Goal: Information Seeking & Learning: Learn about a topic

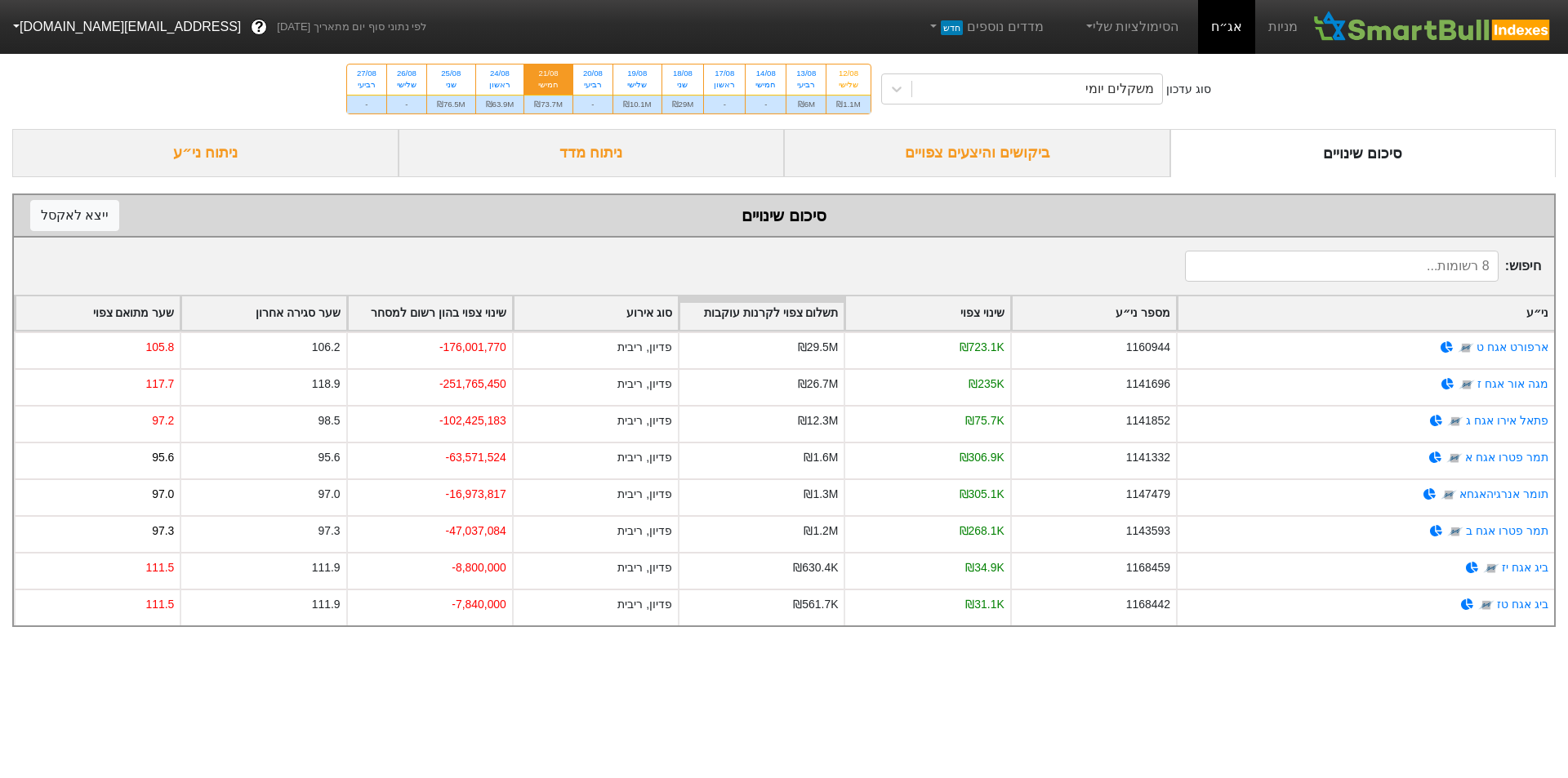
click at [800, 643] on html "מניות אג״ח הסימולציות שלי מדדים נוספים חדש לפי נתוני סוף יום מתאריך [DATE] ? [E…" at bounding box center [784, 322] width 1568 height 643
click at [1149, 90] on div "משקלים יומי" at bounding box center [1120, 88] width 69 height 20
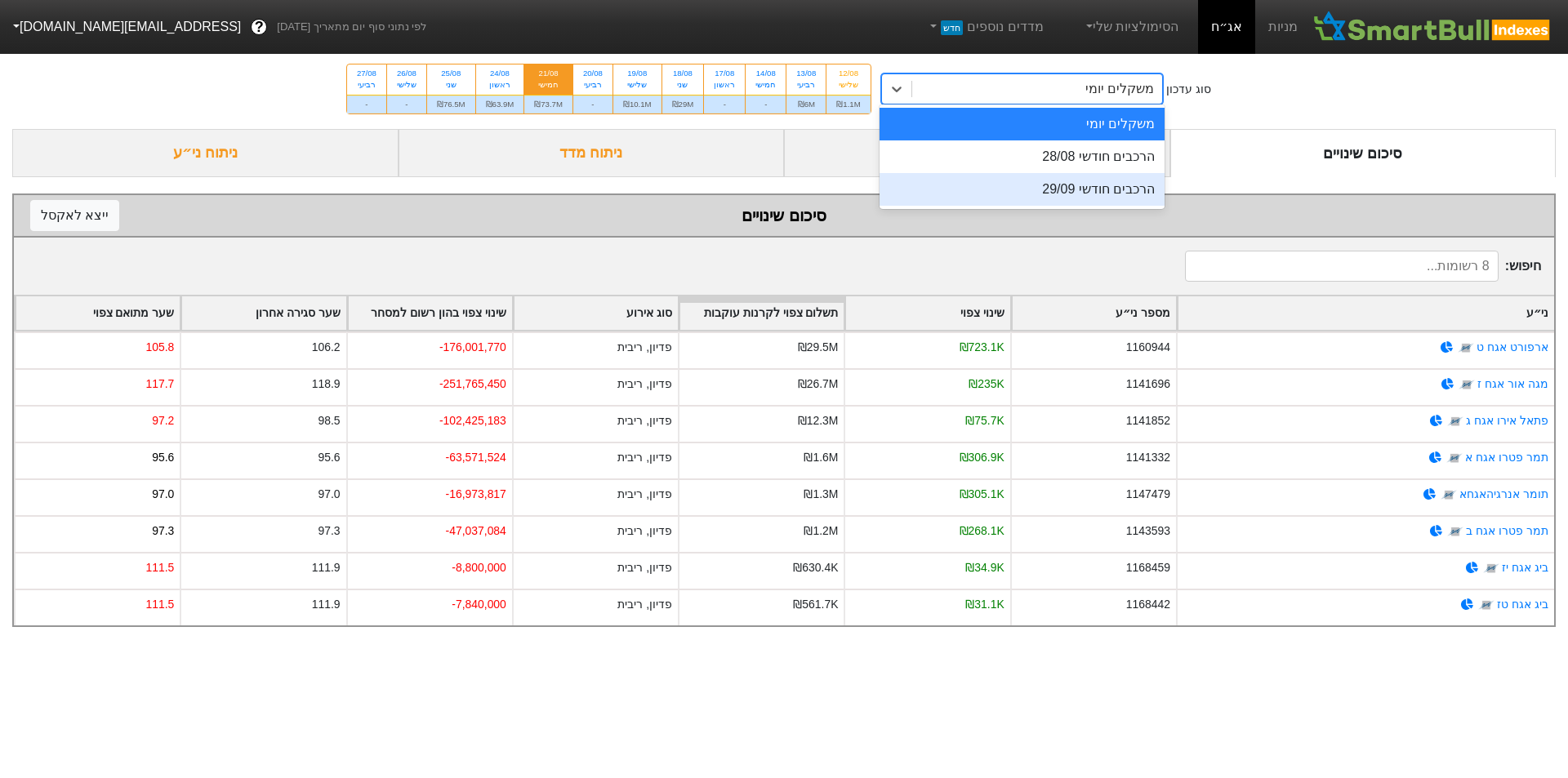
click at [1094, 166] on div "הרכבים חודשי 28/08" at bounding box center [1022, 156] width 286 height 33
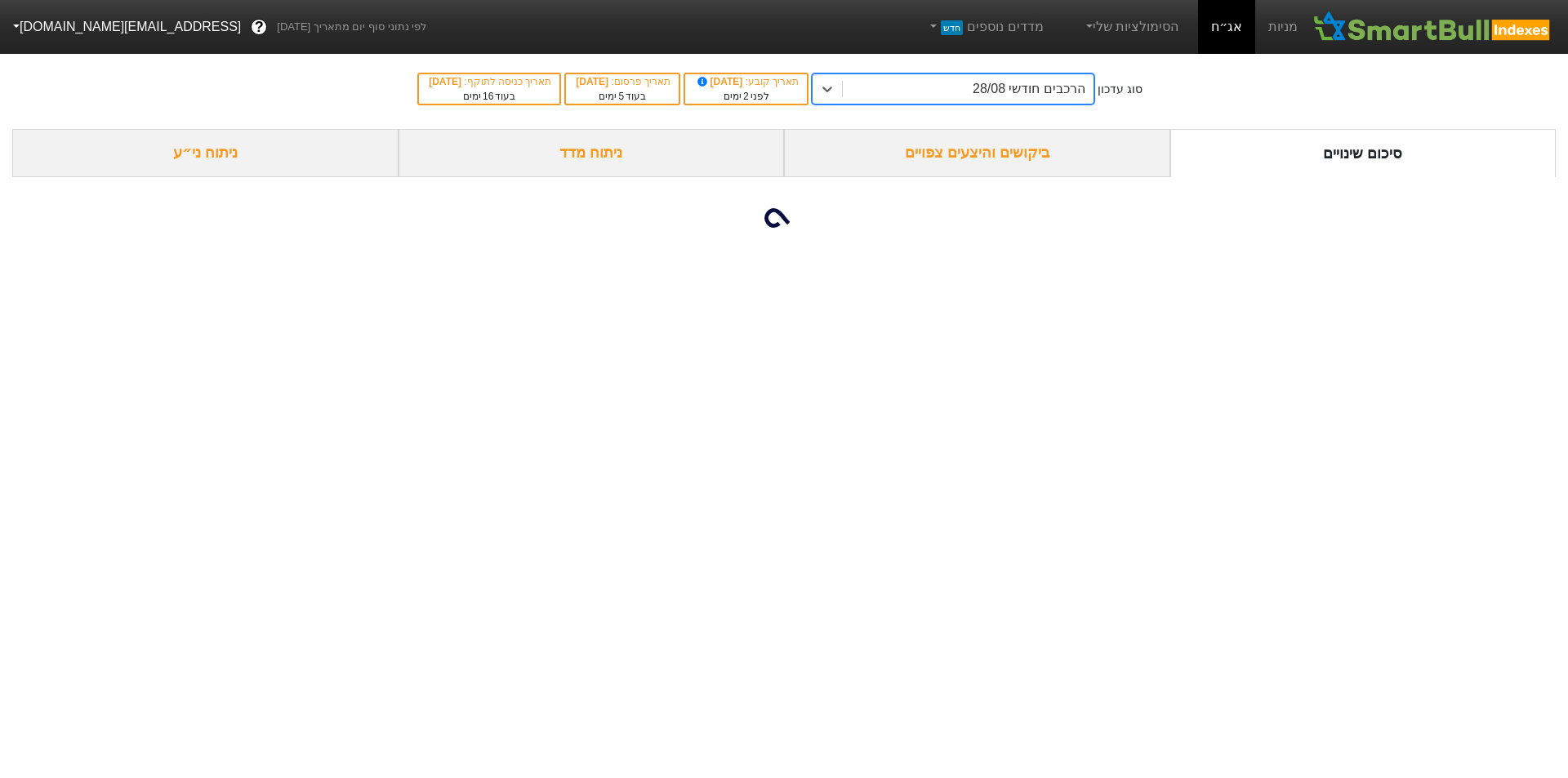
click at [624, 163] on div "ניתוח מדד" at bounding box center [592, 153] width 387 height 48
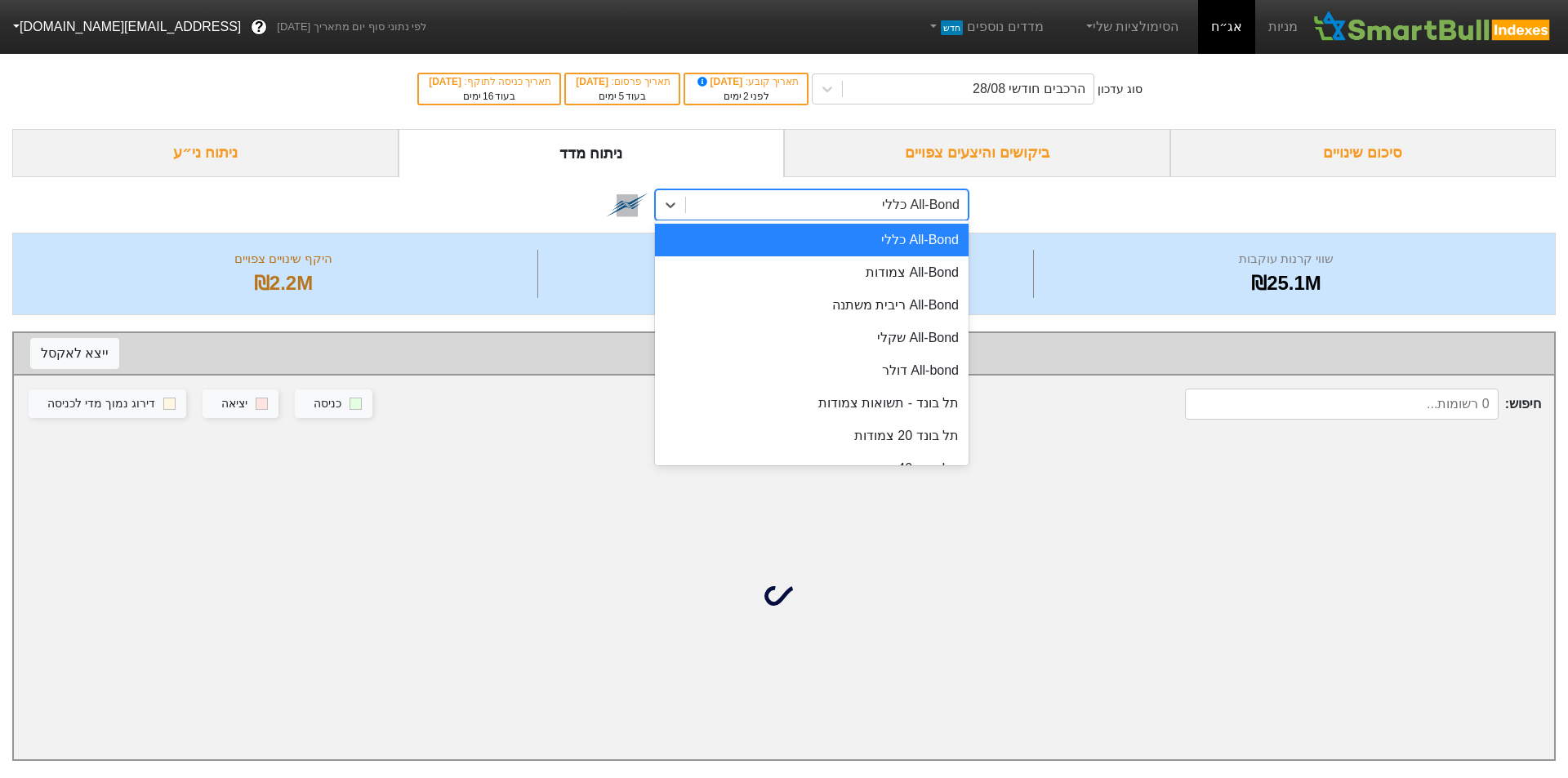
click at [891, 213] on div "All-Bond כללי" at bounding box center [920, 204] width 77 height 20
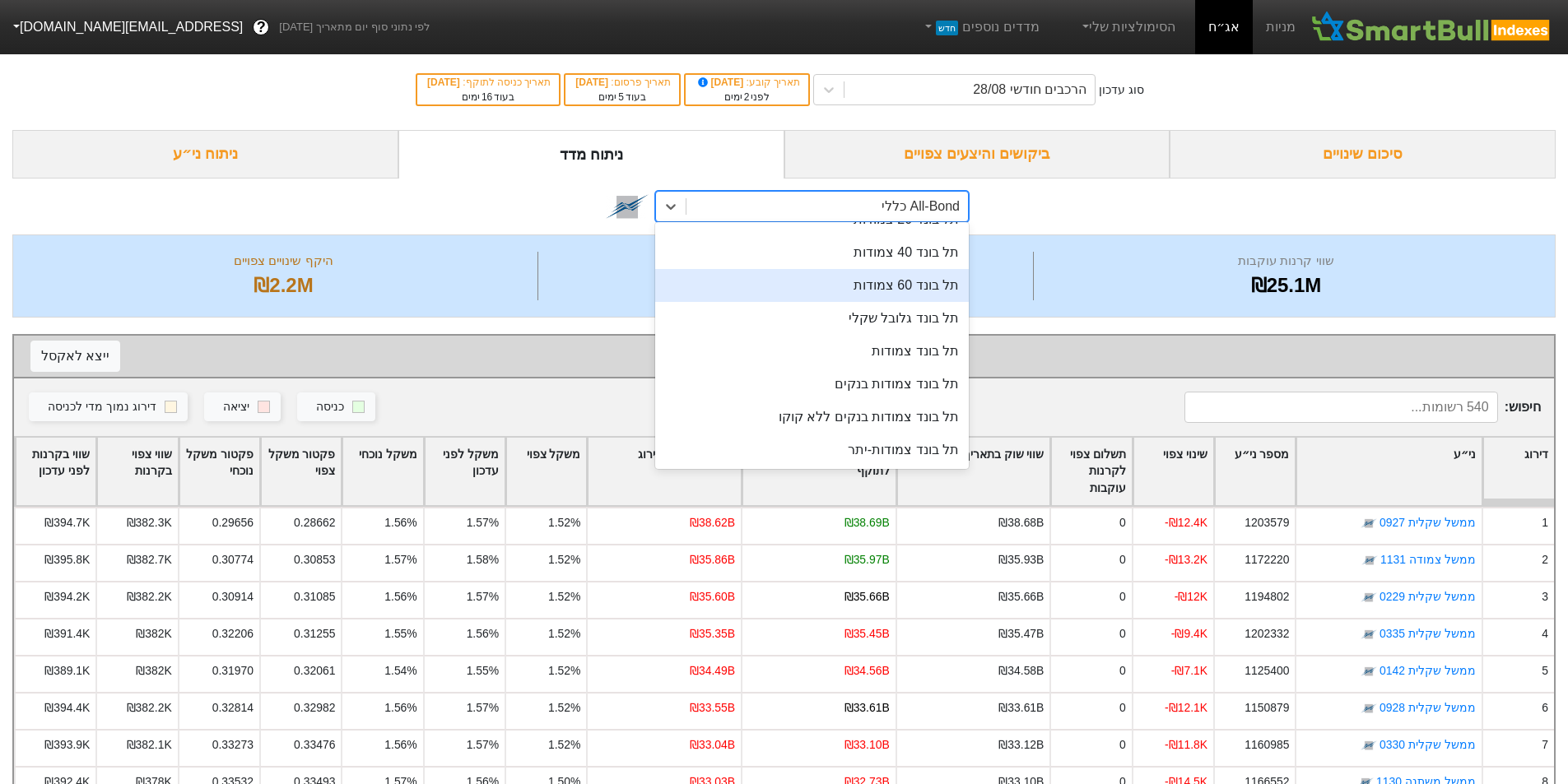
scroll to position [110, 0]
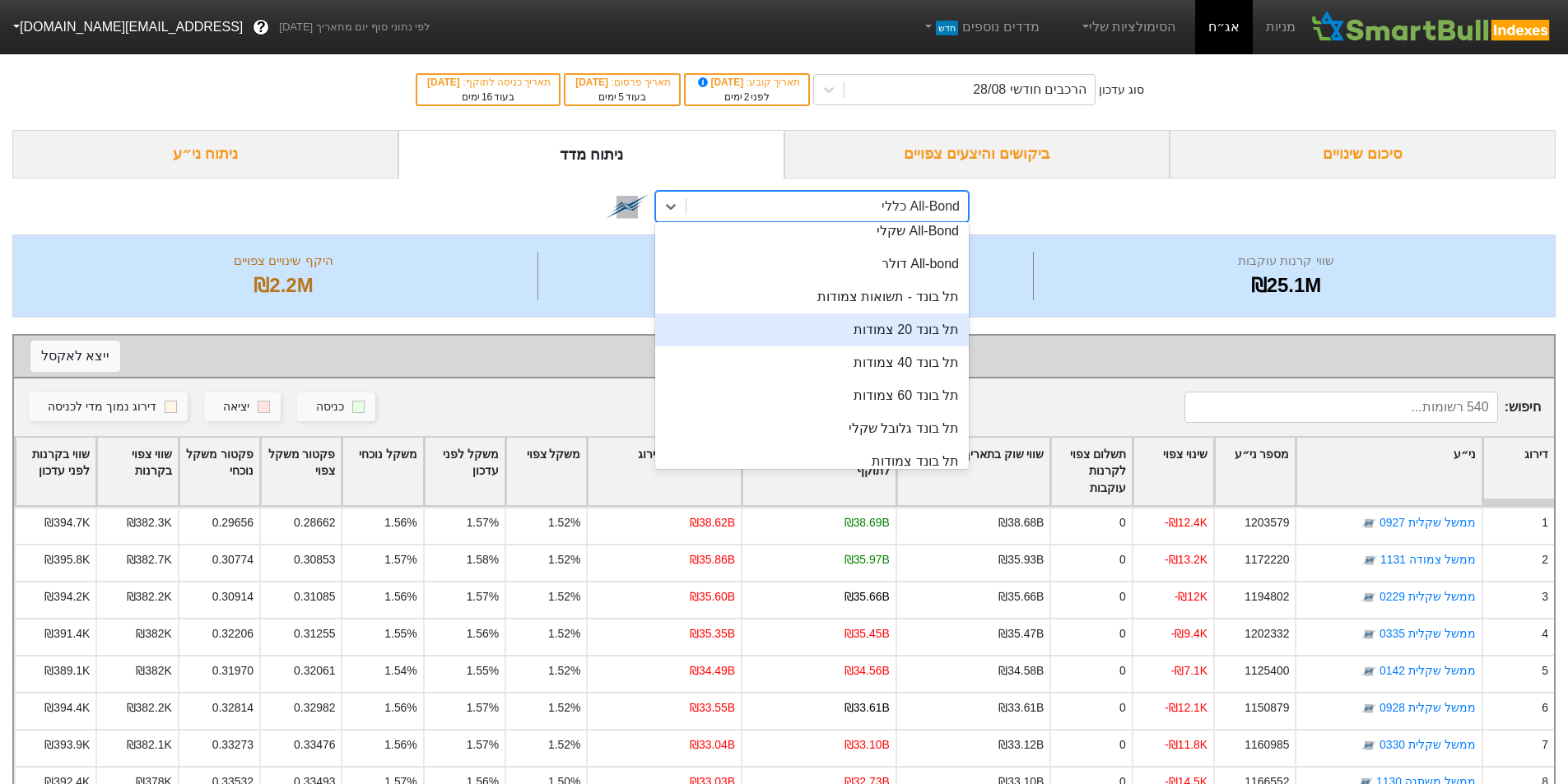
click at [931, 319] on div "תל בונד 20 צמודות" at bounding box center [811, 330] width 314 height 33
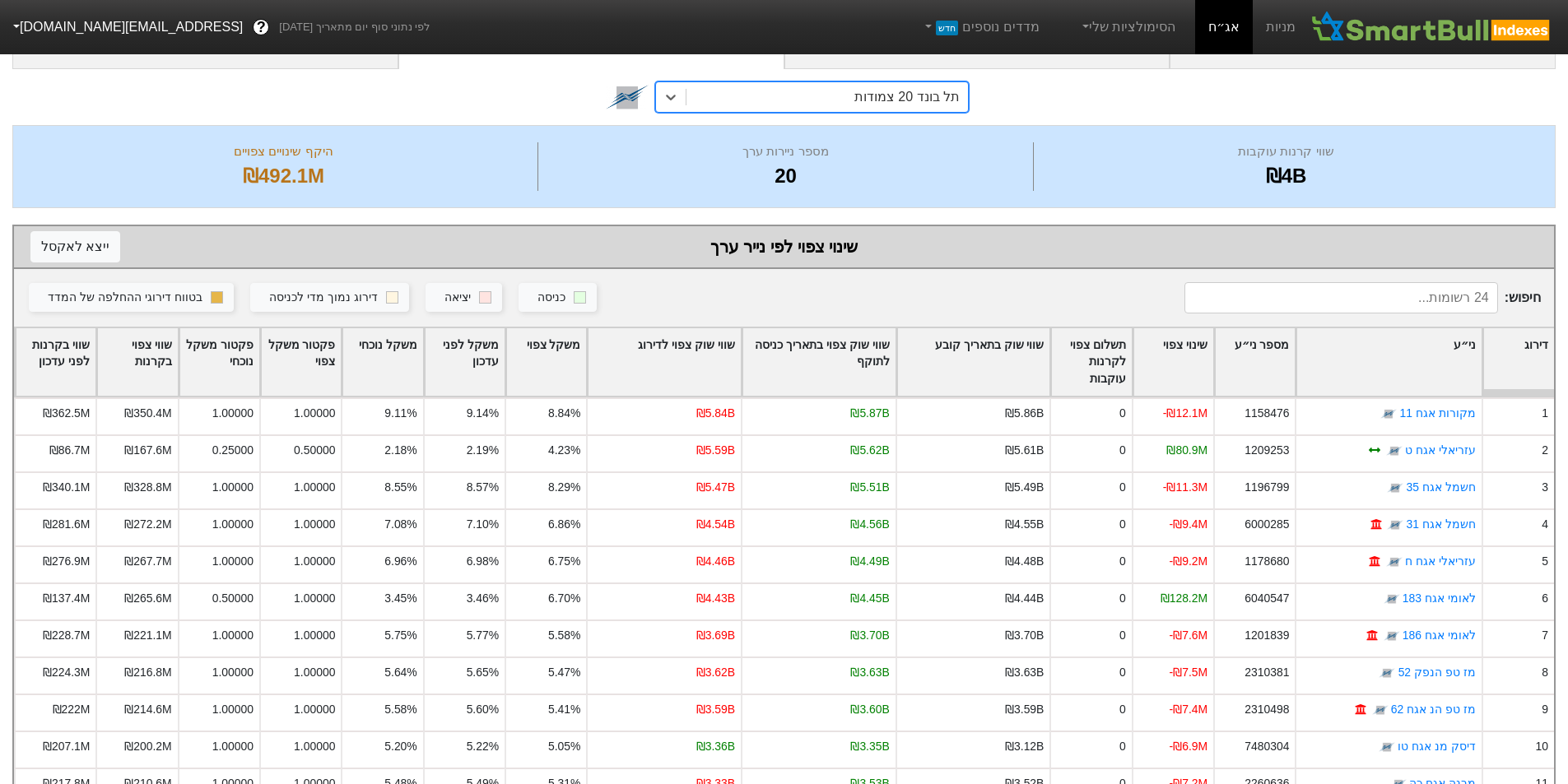
scroll to position [220, 0]
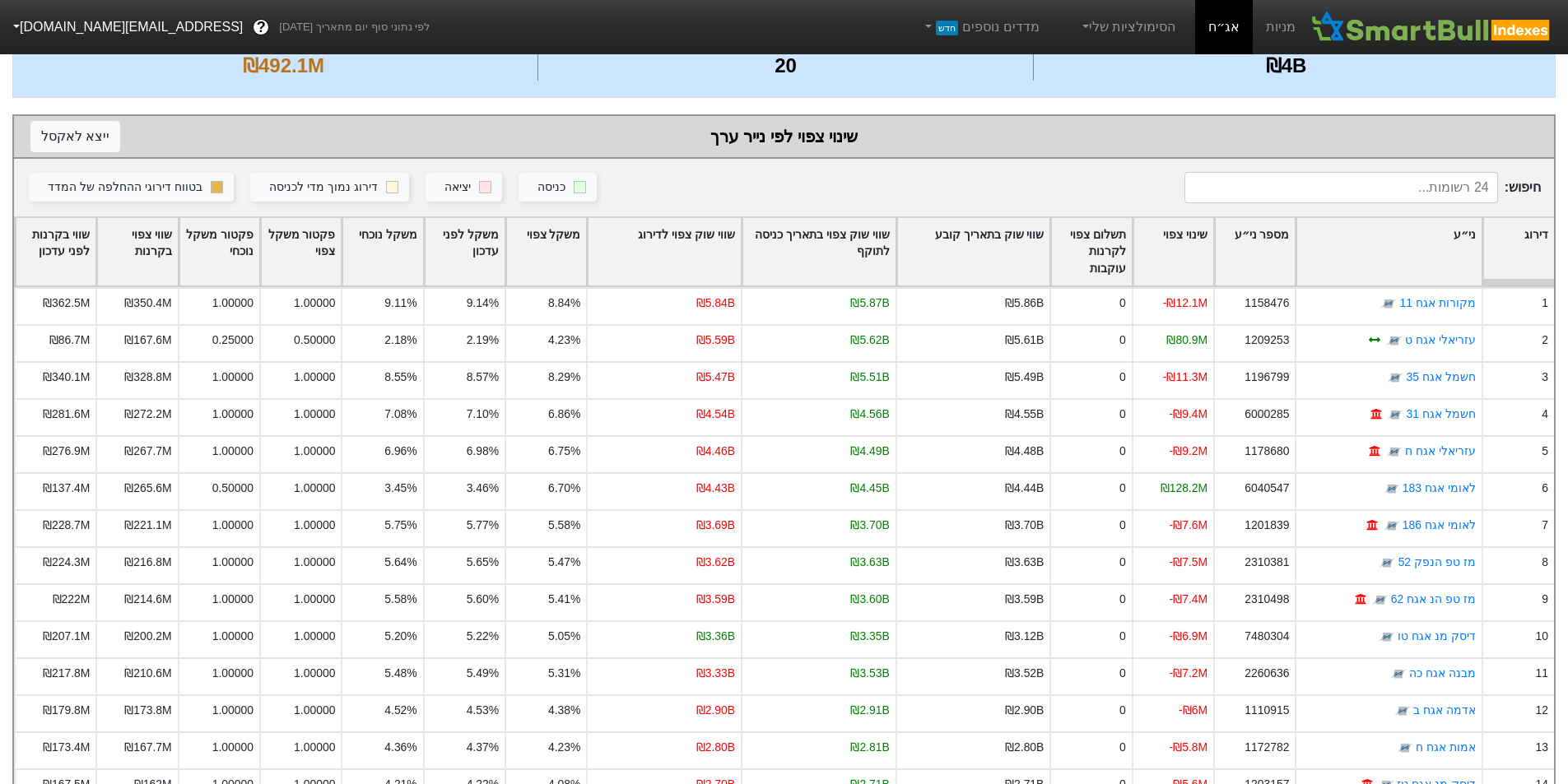
click at [717, 233] on div "שווי שוק צפוי לדירוג" at bounding box center [663, 252] width 153 height 68
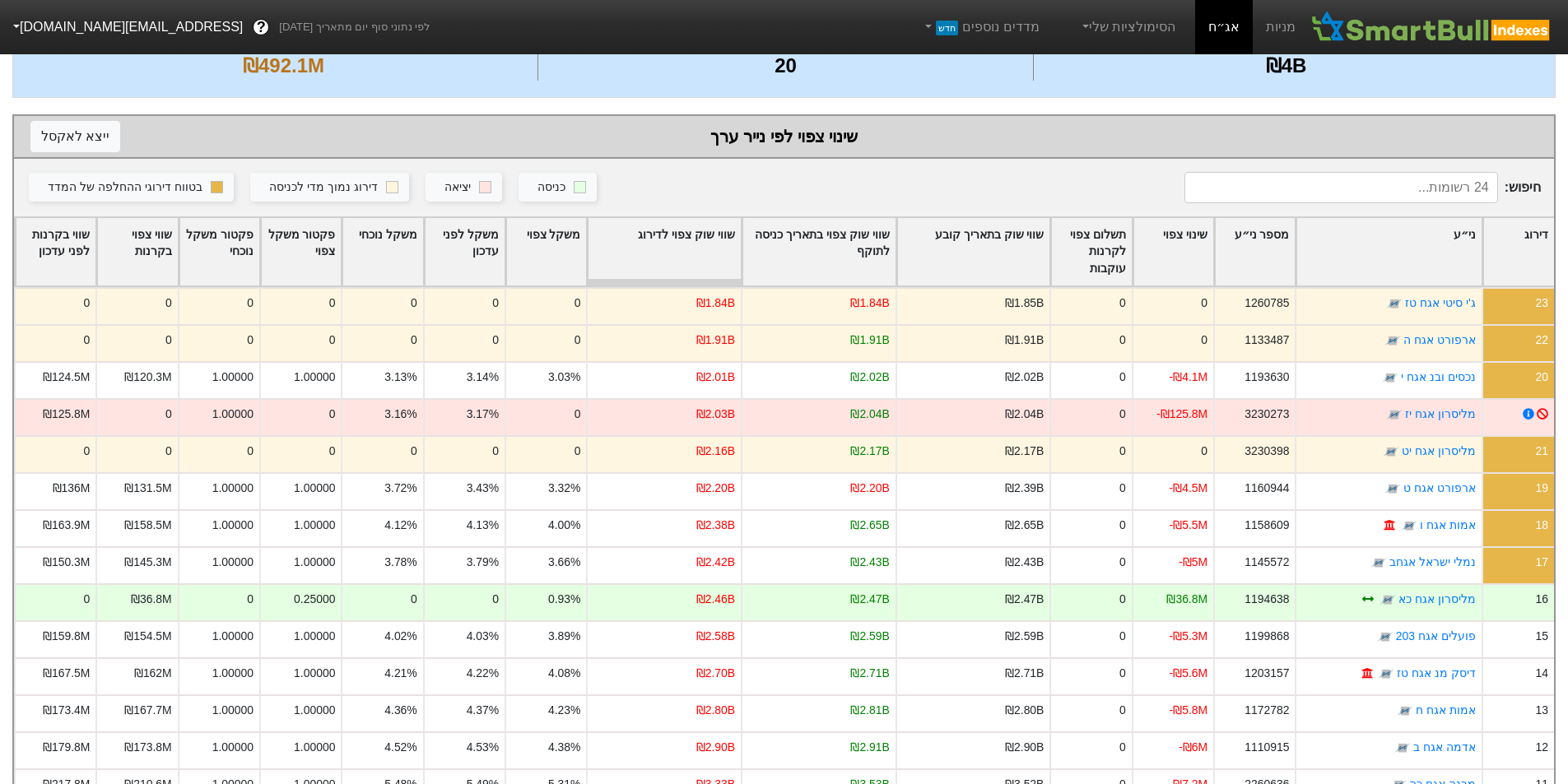
scroll to position [329, 0]
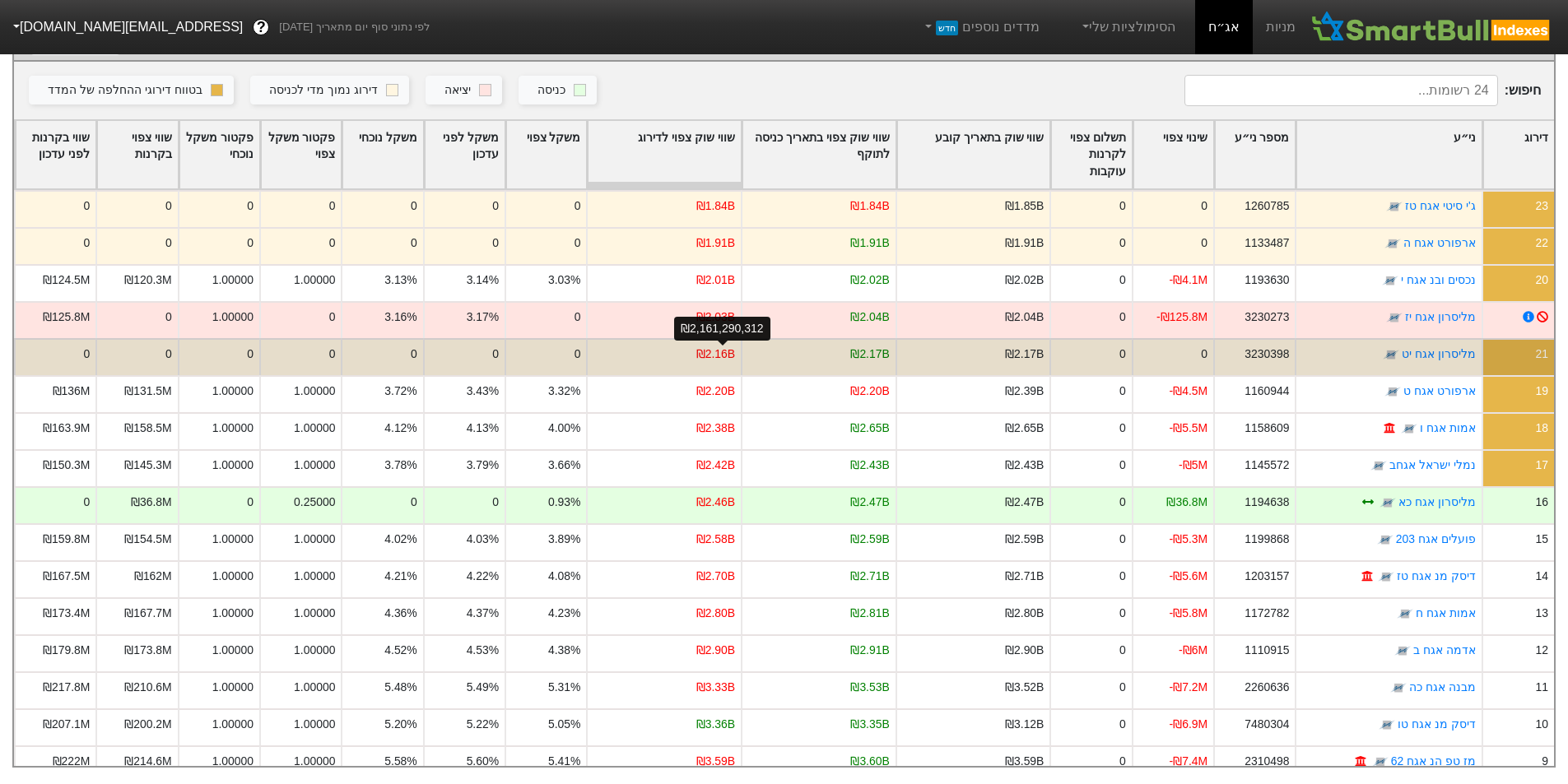
click at [711, 346] on div "₪2.16B" at bounding box center [715, 354] width 38 height 17
click at [787, 339] on div "₪2.17B" at bounding box center [818, 357] width 155 height 37
click at [710, 346] on div "₪2.16B" at bounding box center [715, 354] width 38 height 17
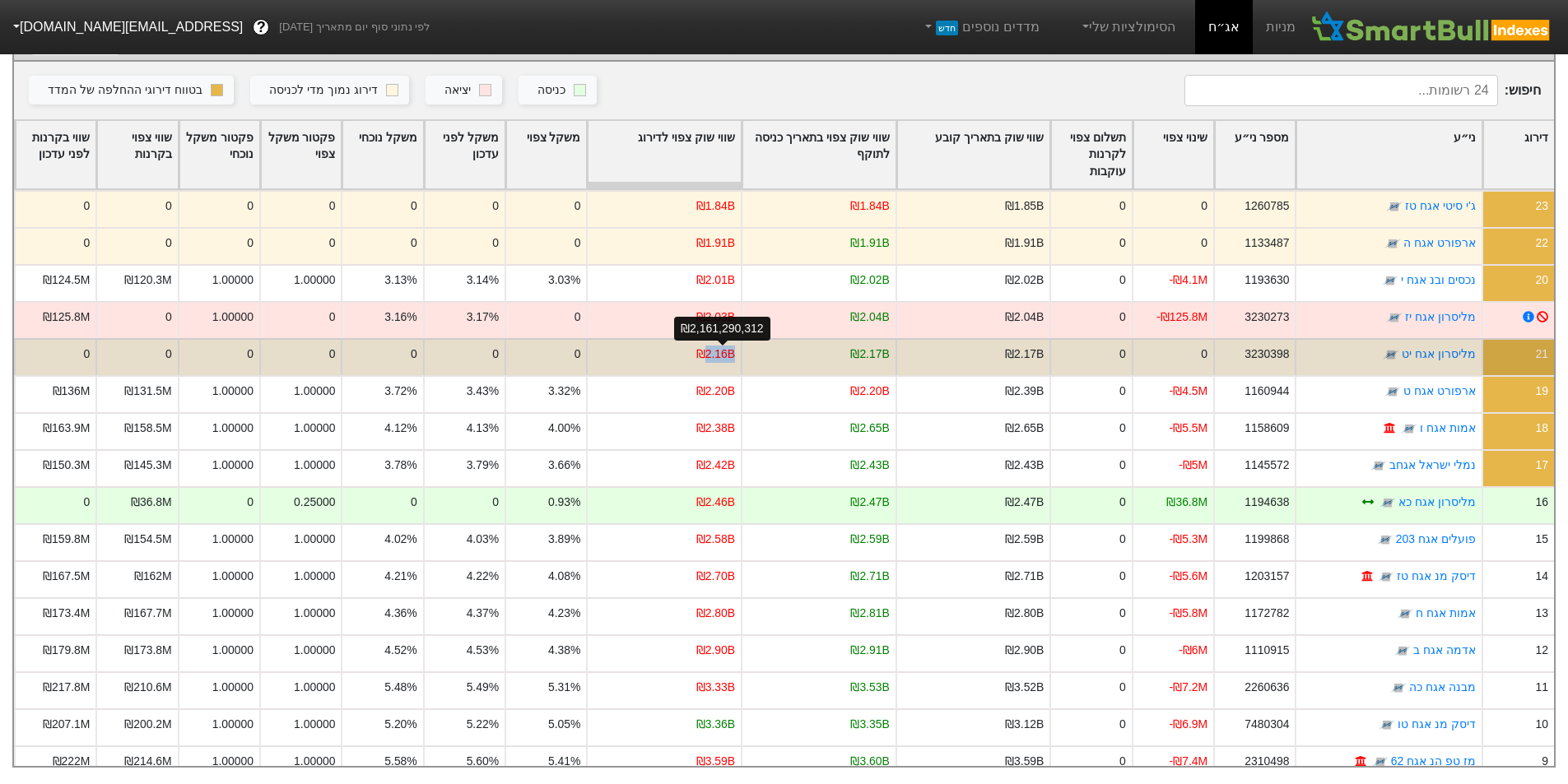
click at [710, 346] on div "₪2.16B" at bounding box center [715, 354] width 38 height 17
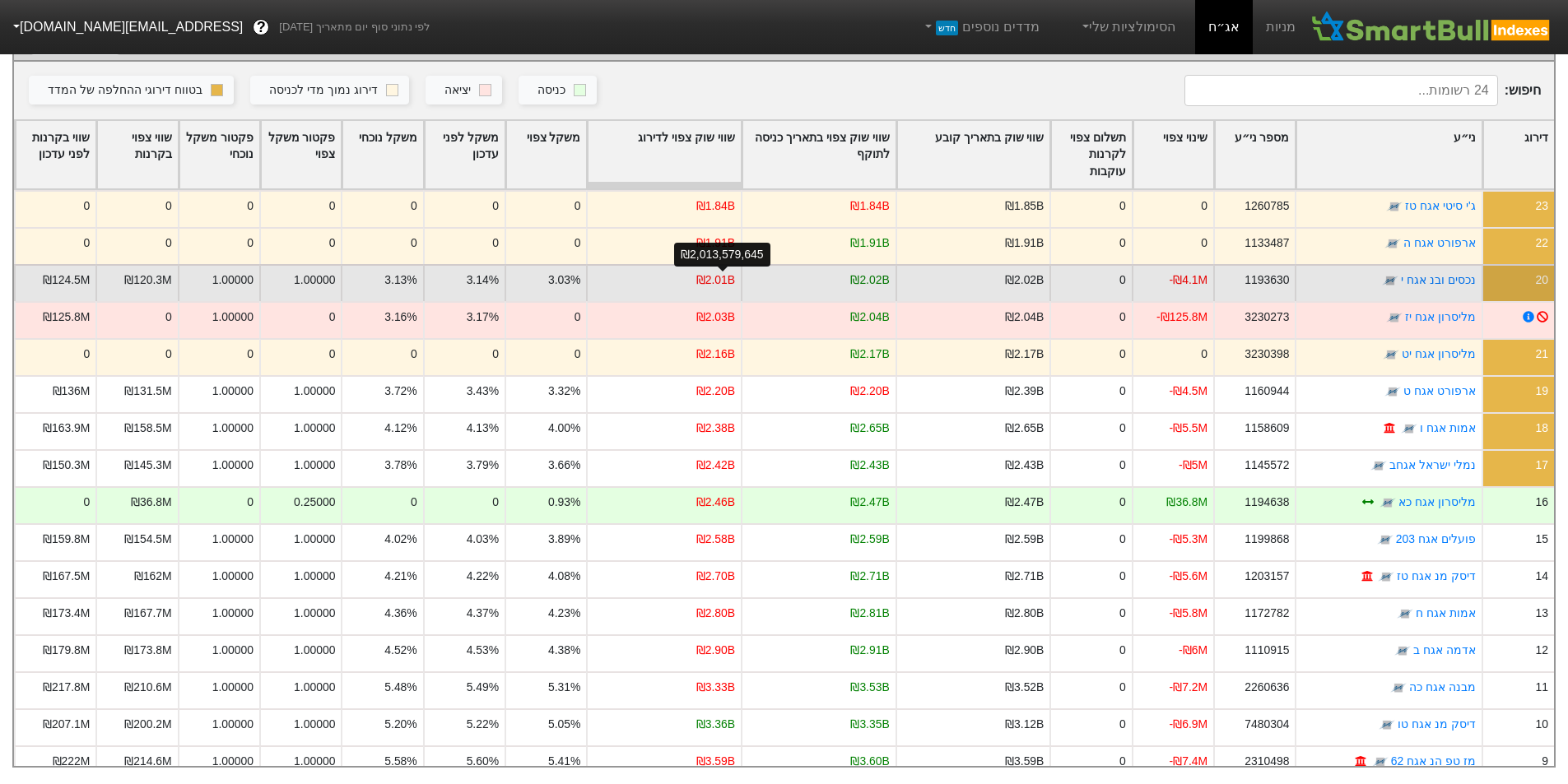
click at [723, 272] on div "₪2.01B" at bounding box center [715, 280] width 38 height 17
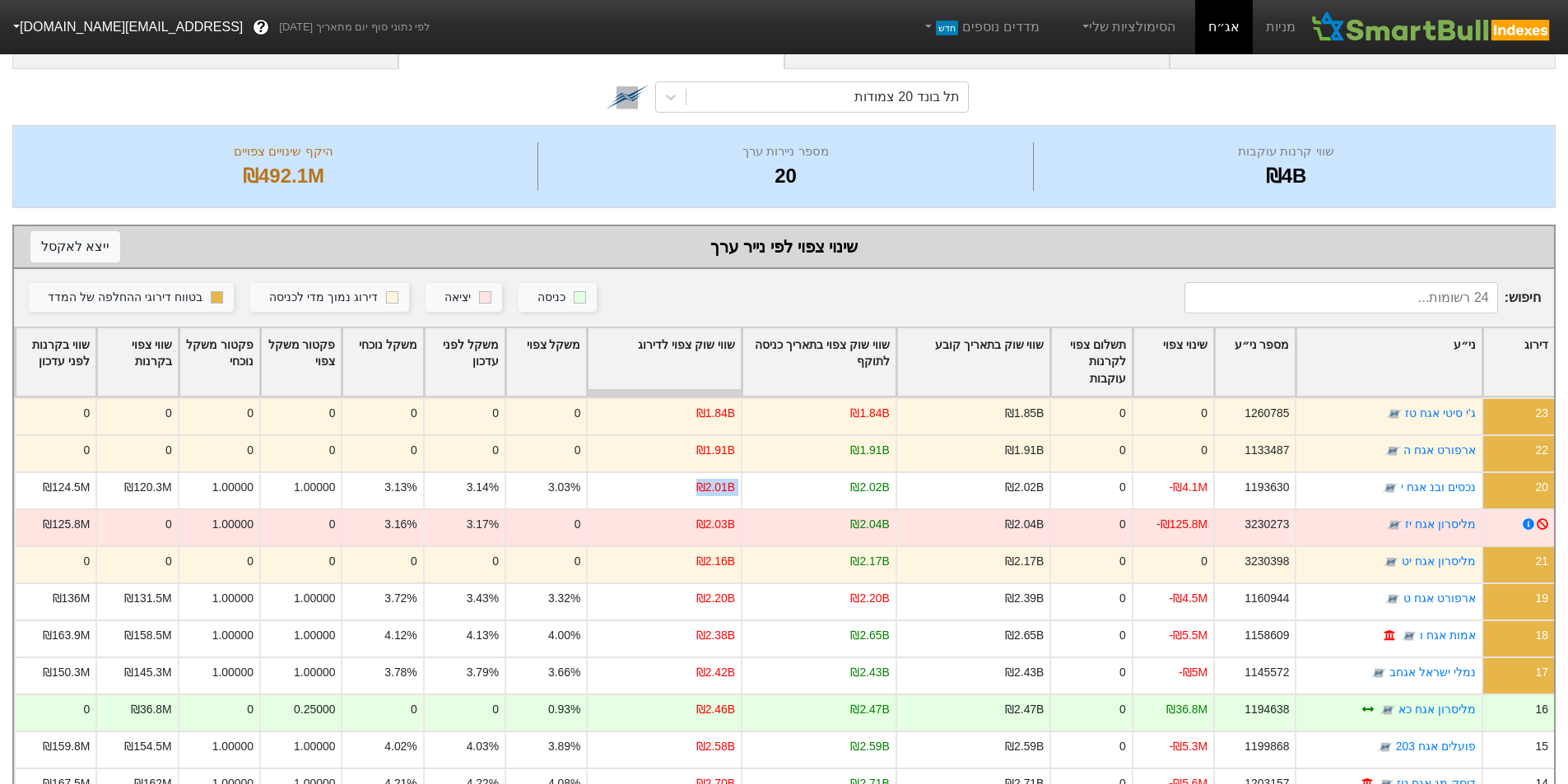
scroll to position [0, 0]
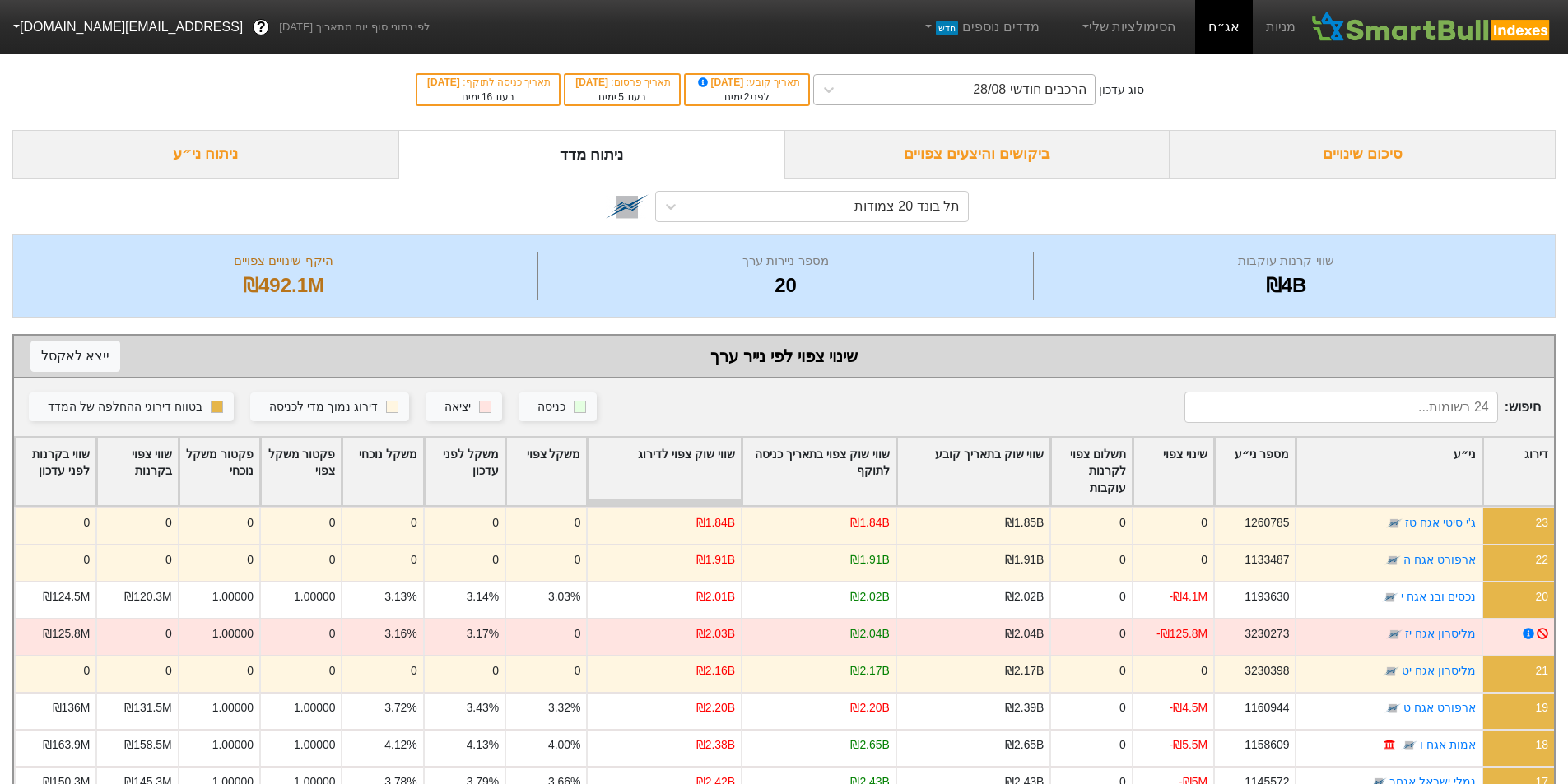
click at [1026, 88] on div "הרכבים חודשי 28/08" at bounding box center [1029, 89] width 113 height 20
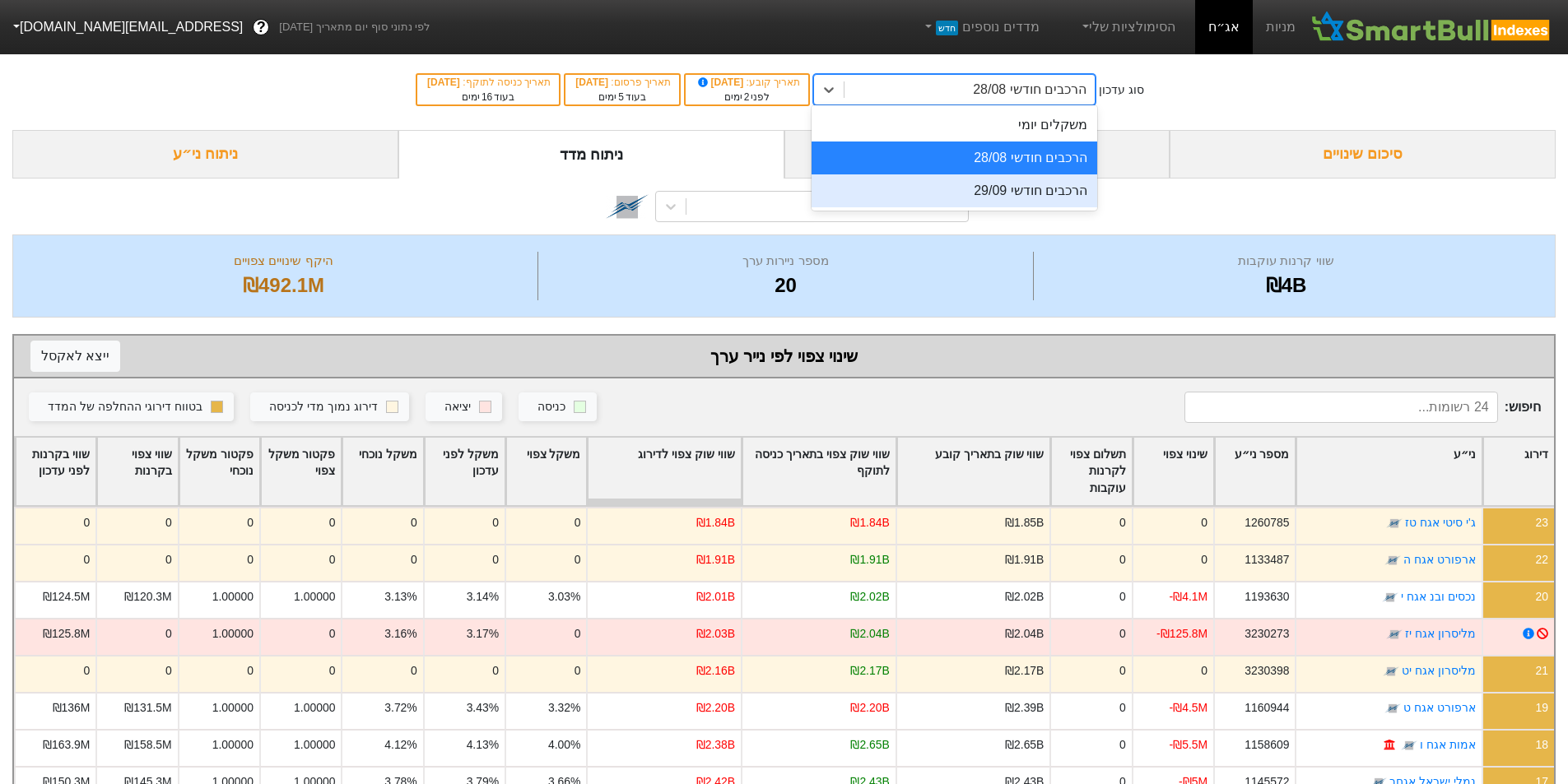
click at [1034, 186] on div "הרכבים חודשי 29/09" at bounding box center [954, 190] width 286 height 33
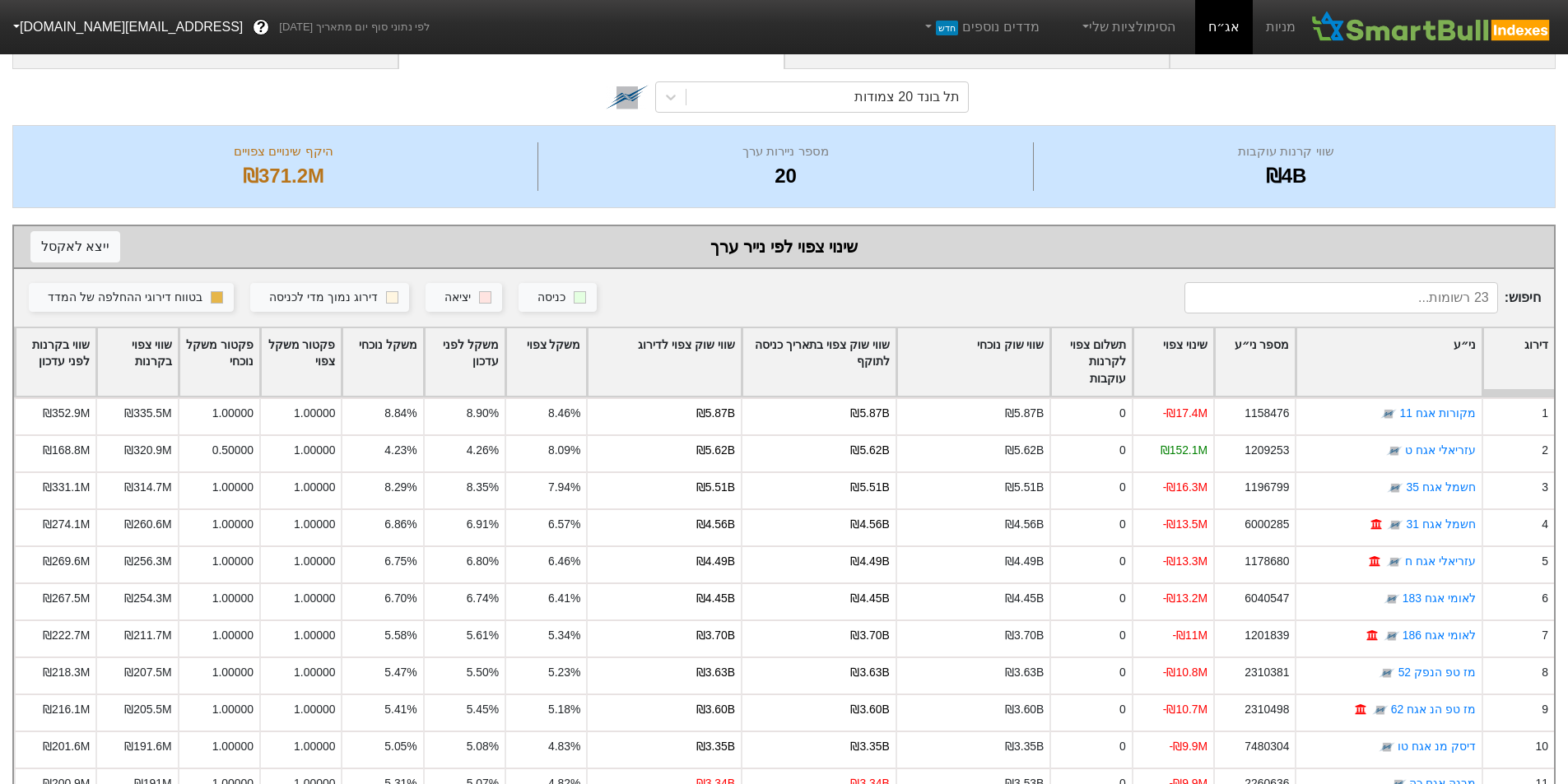
scroll to position [220, 0]
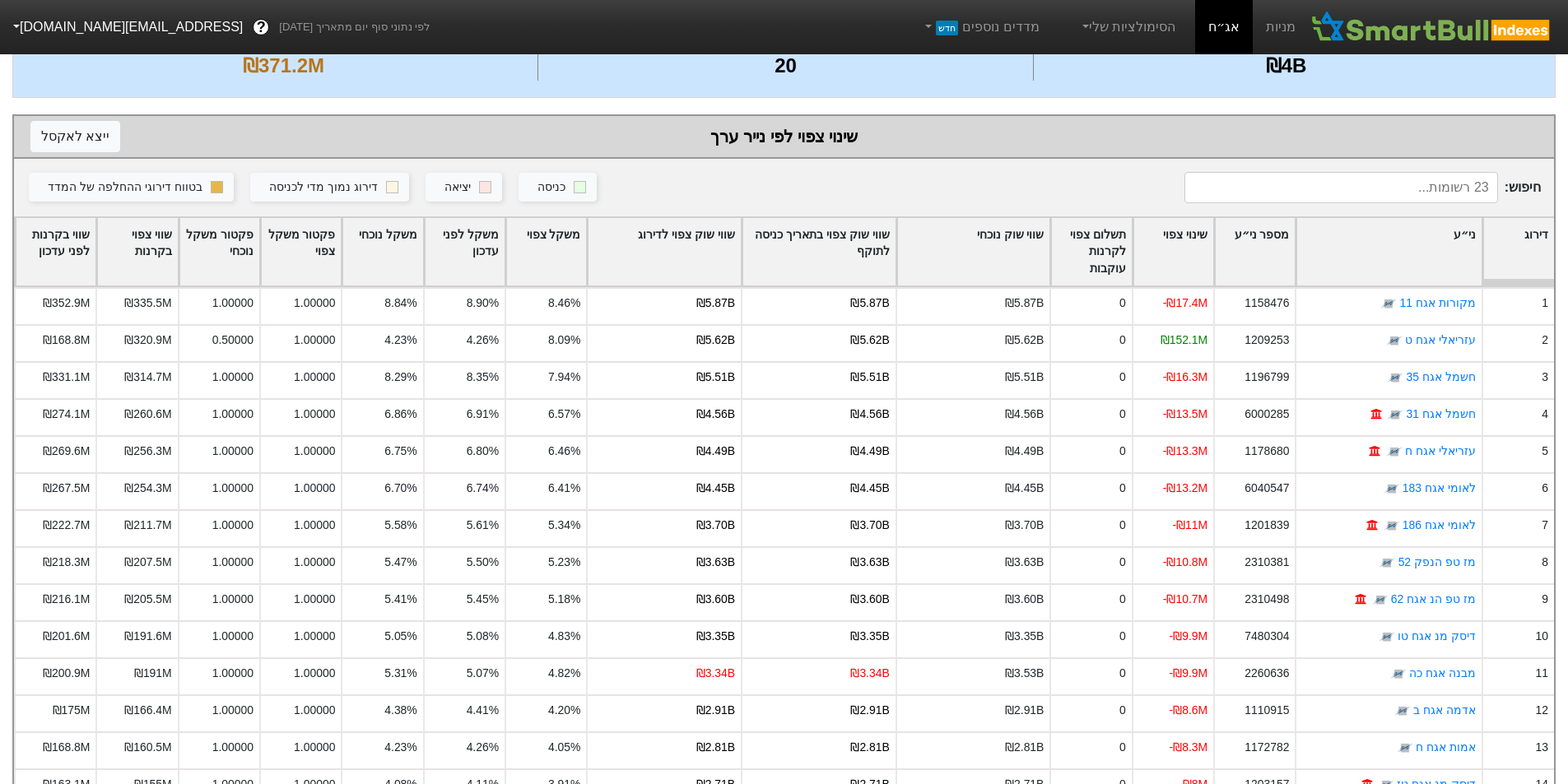
click at [708, 224] on div "שווי שוק צפוי לדירוג" at bounding box center [663, 252] width 153 height 68
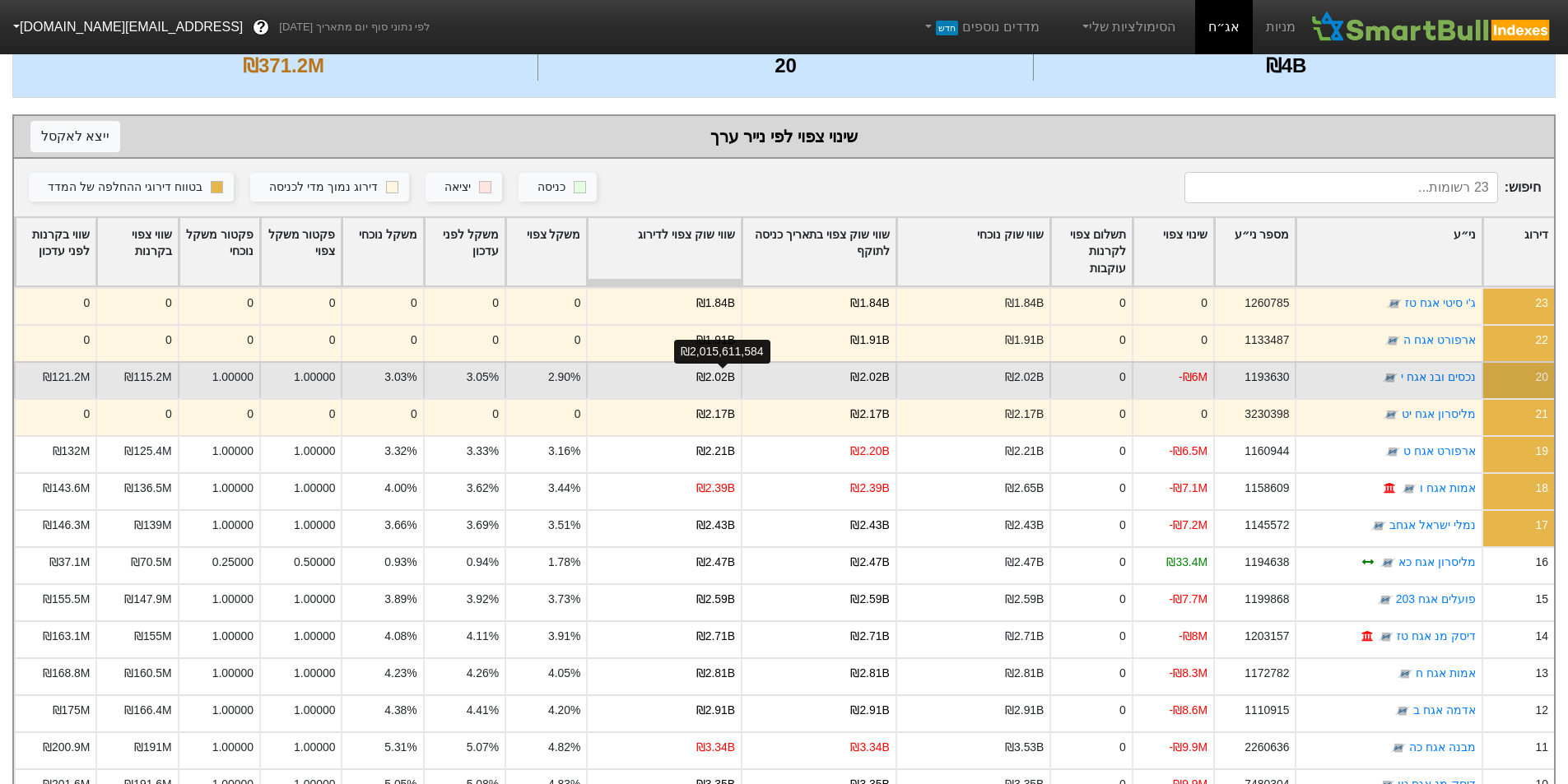
click at [730, 380] on div "₪2.02B" at bounding box center [715, 377] width 38 height 17
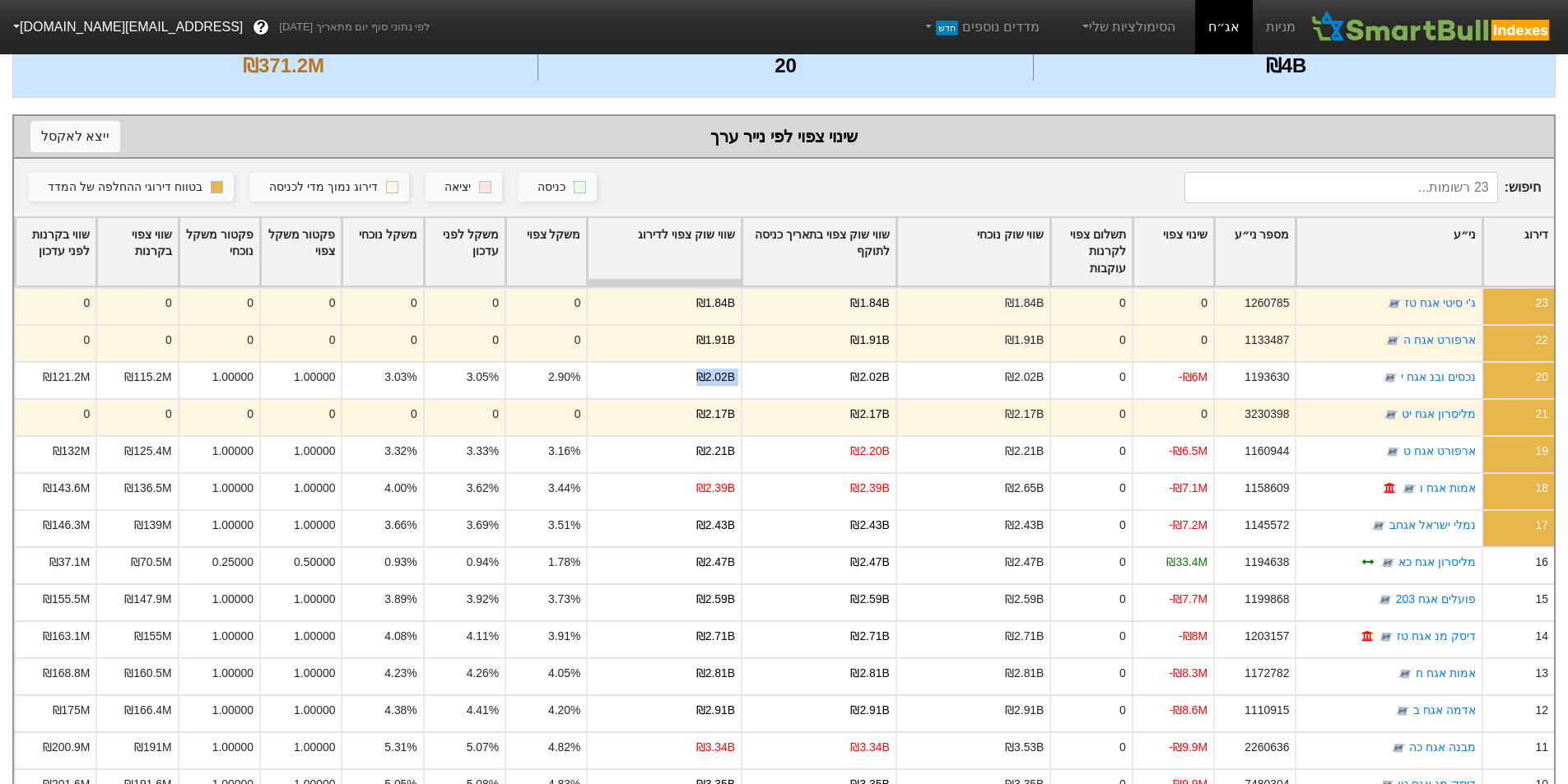
click at [1517, 240] on div "דירוג" at bounding box center [1518, 252] width 71 height 68
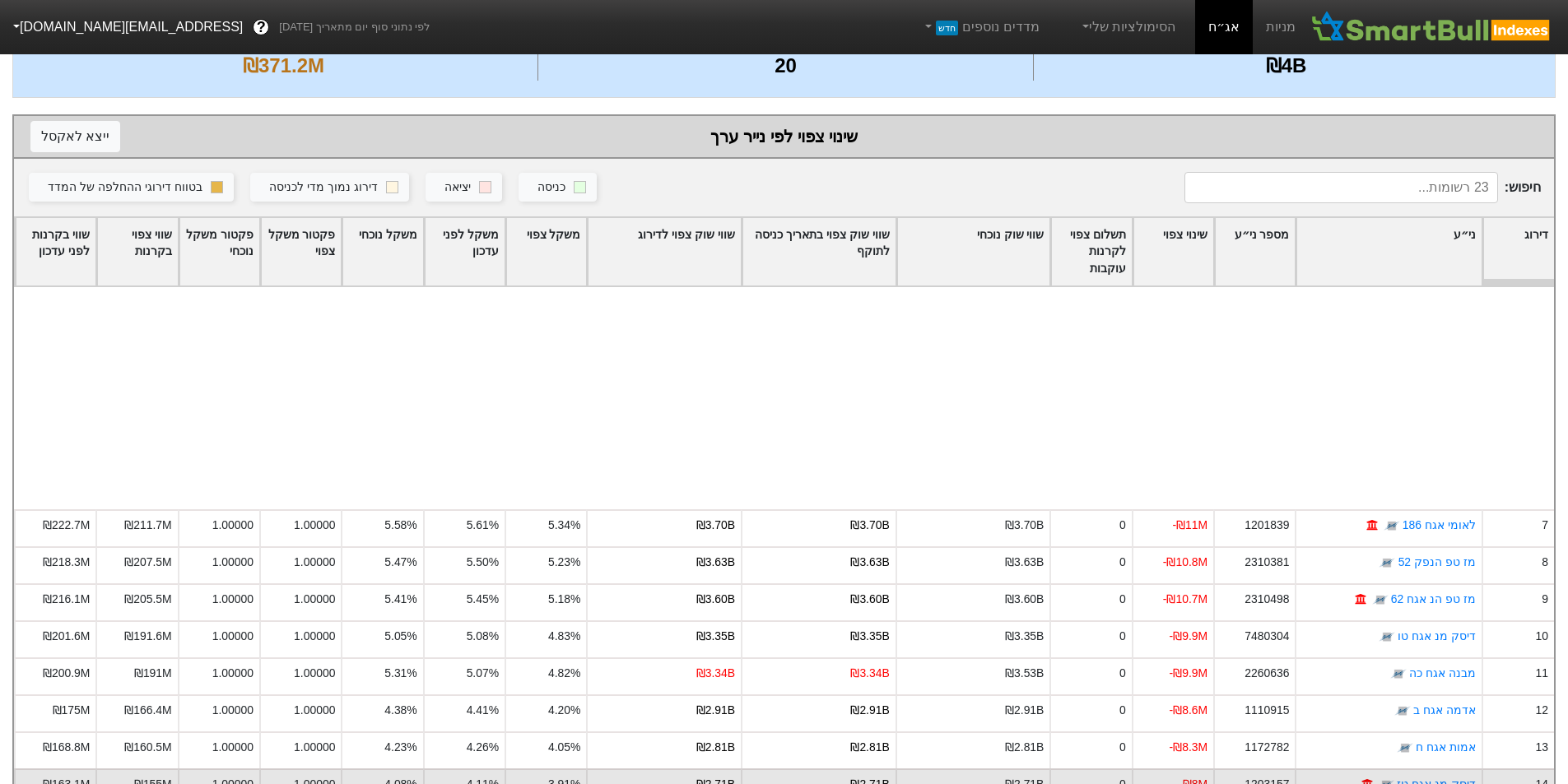
scroll to position [275, 0]
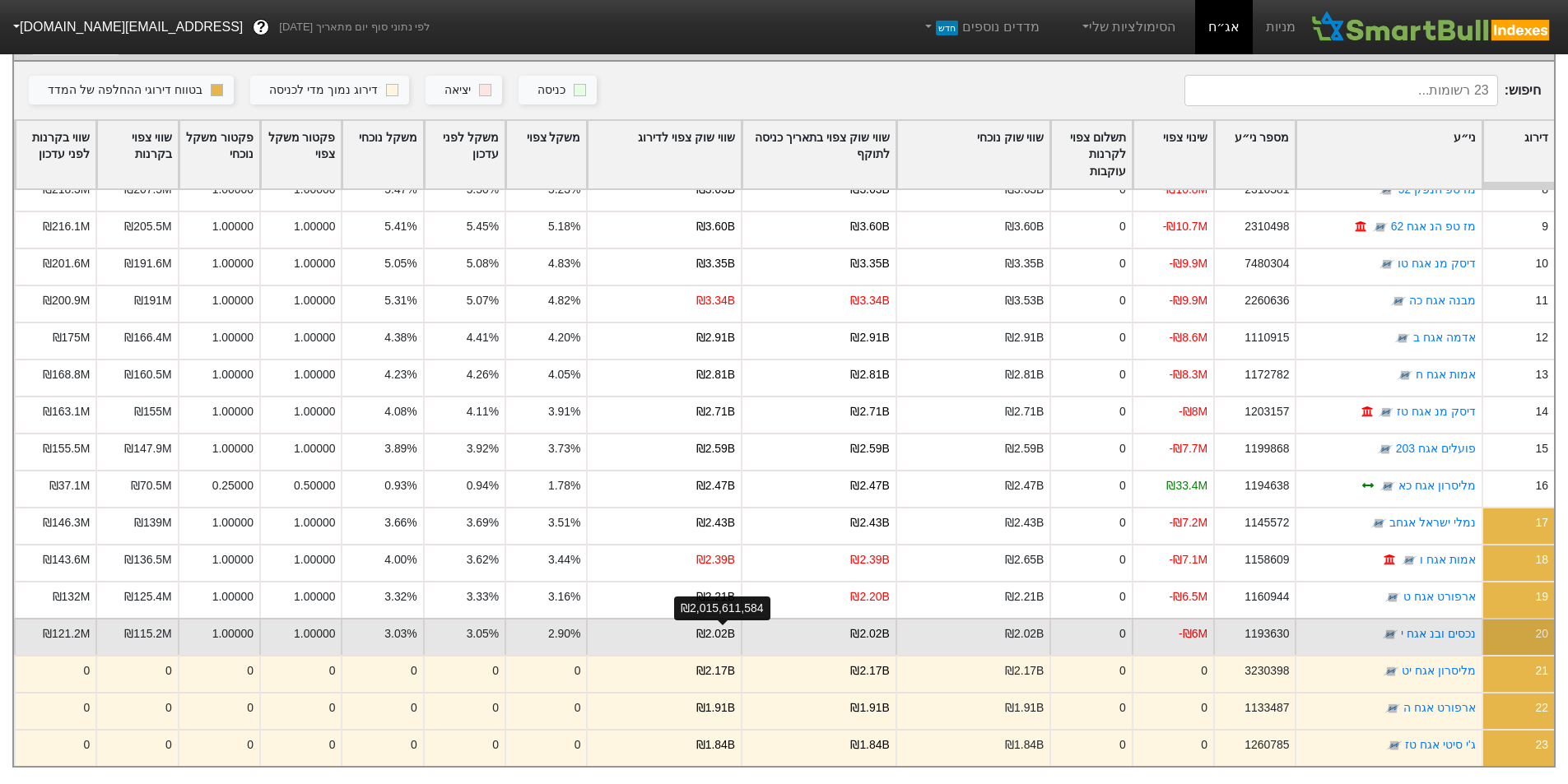
click at [720, 626] on div "₪2.02B" at bounding box center [715, 634] width 38 height 17
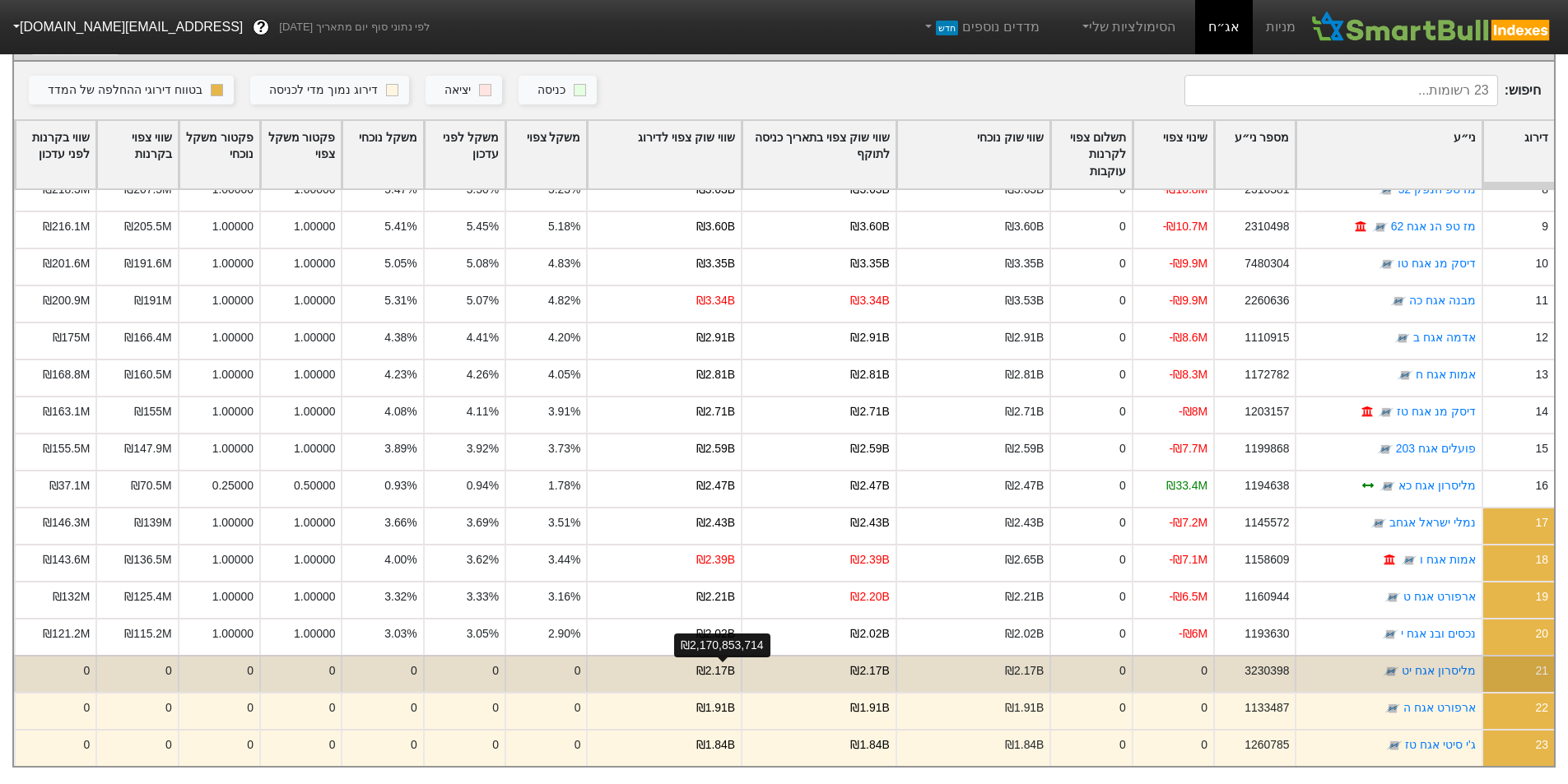
click at [735, 662] on div "₪2.17B" at bounding box center [715, 671] width 38 height 17
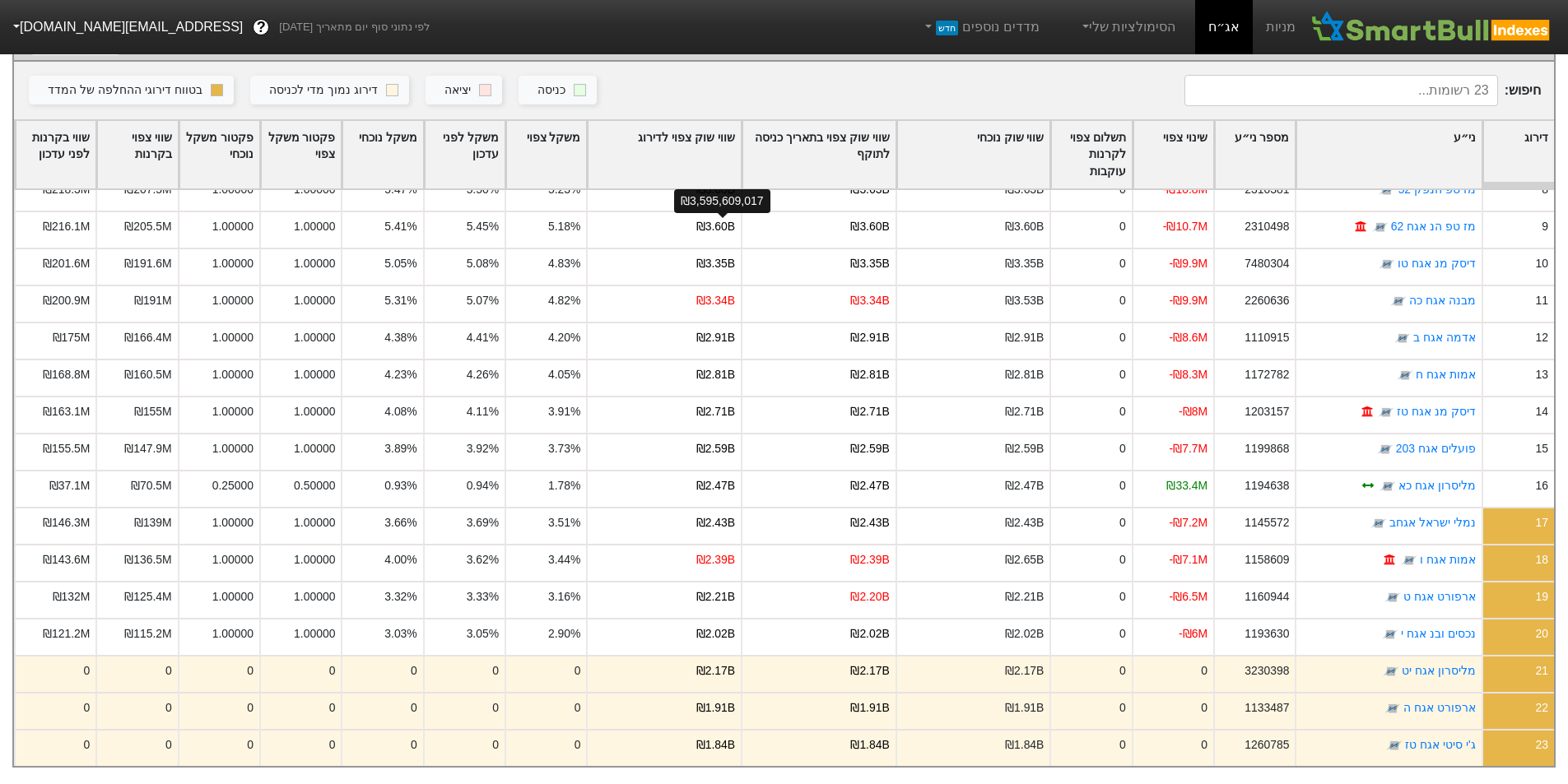
click at [704, 147] on div "שווי שוק צפוי לדירוג" at bounding box center [663, 155] width 153 height 68
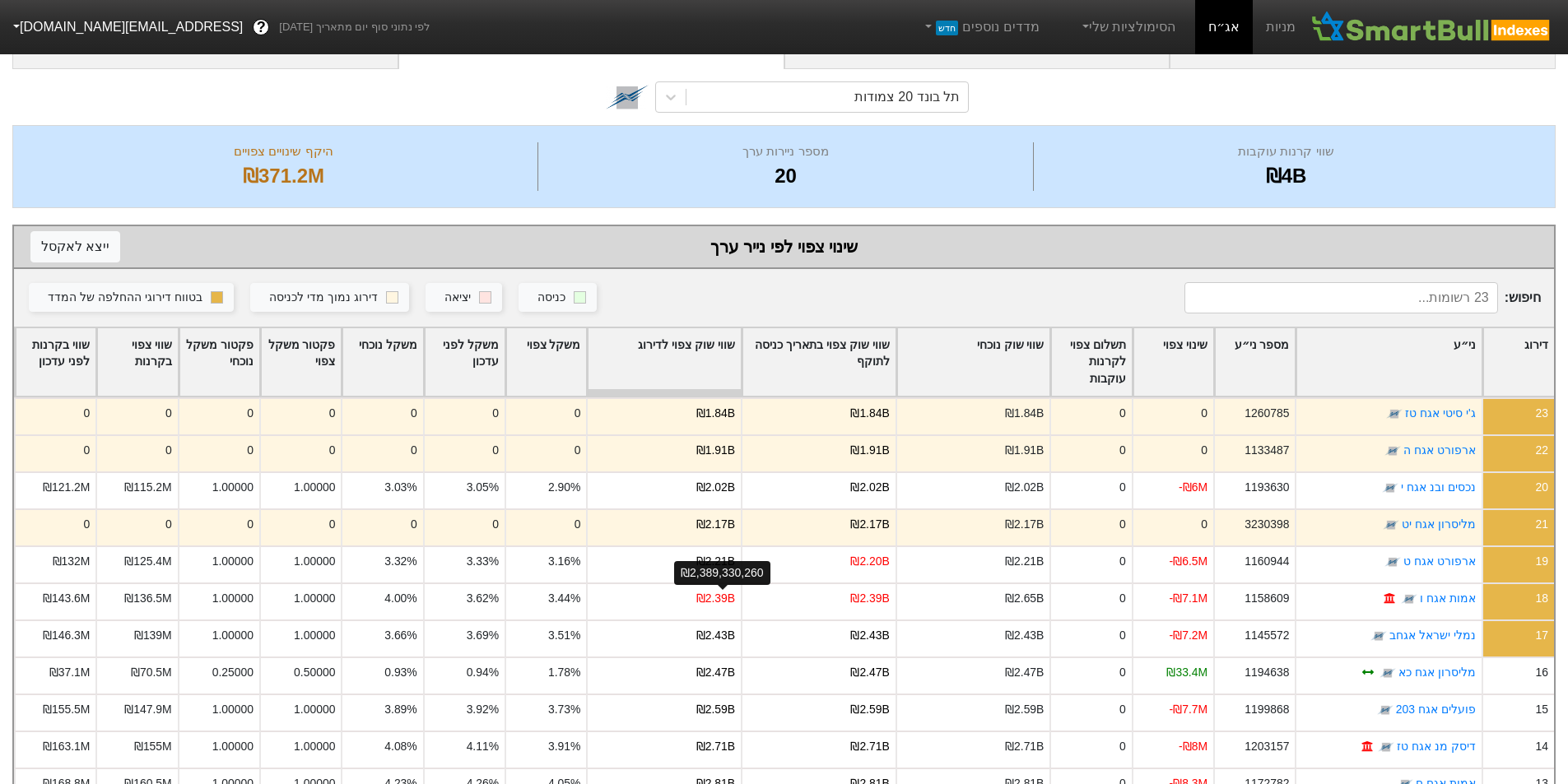
scroll to position [0, 0]
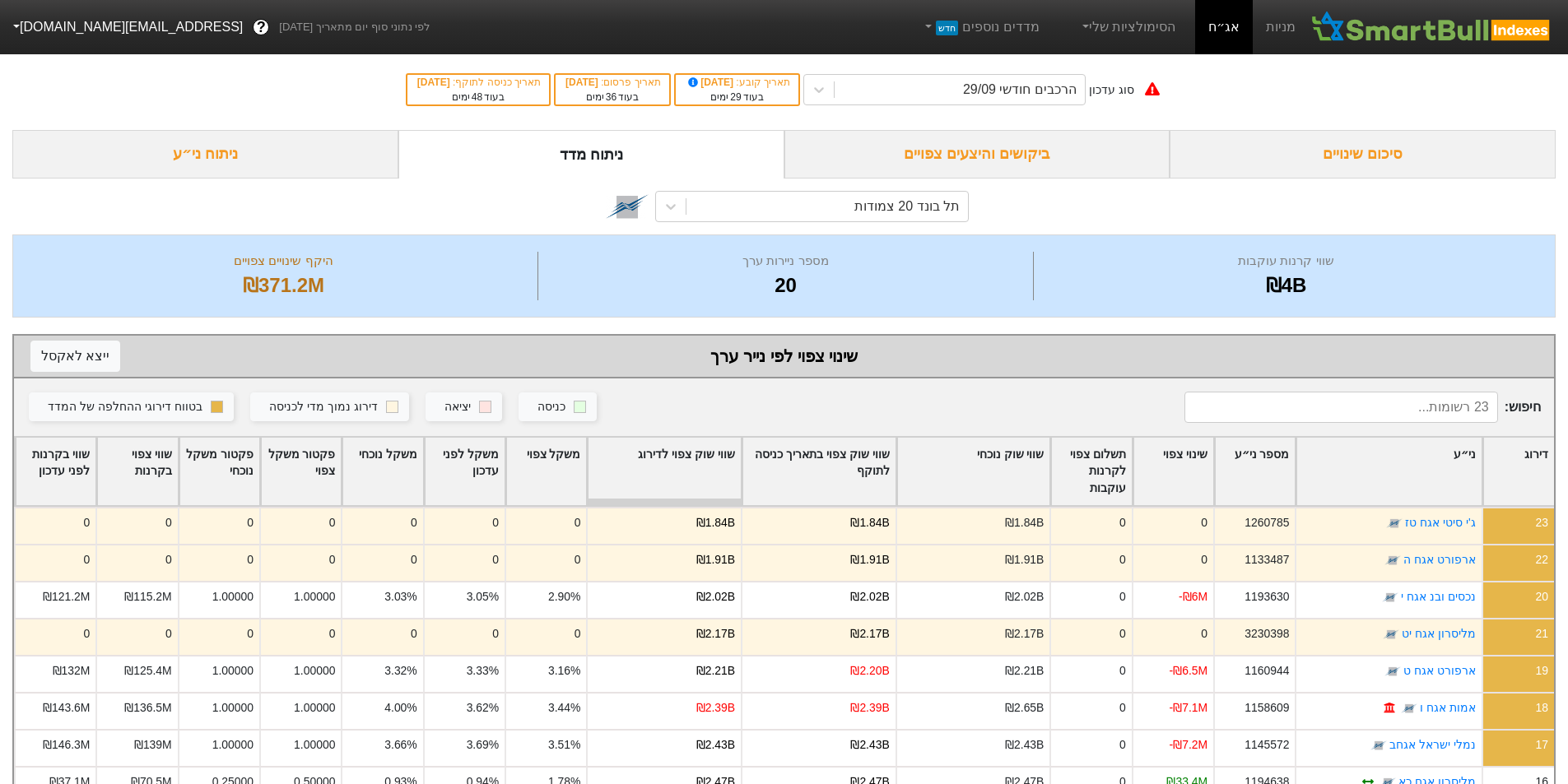
click at [648, 477] on div "שווי שוק צפוי לדירוג" at bounding box center [663, 471] width 153 height 68
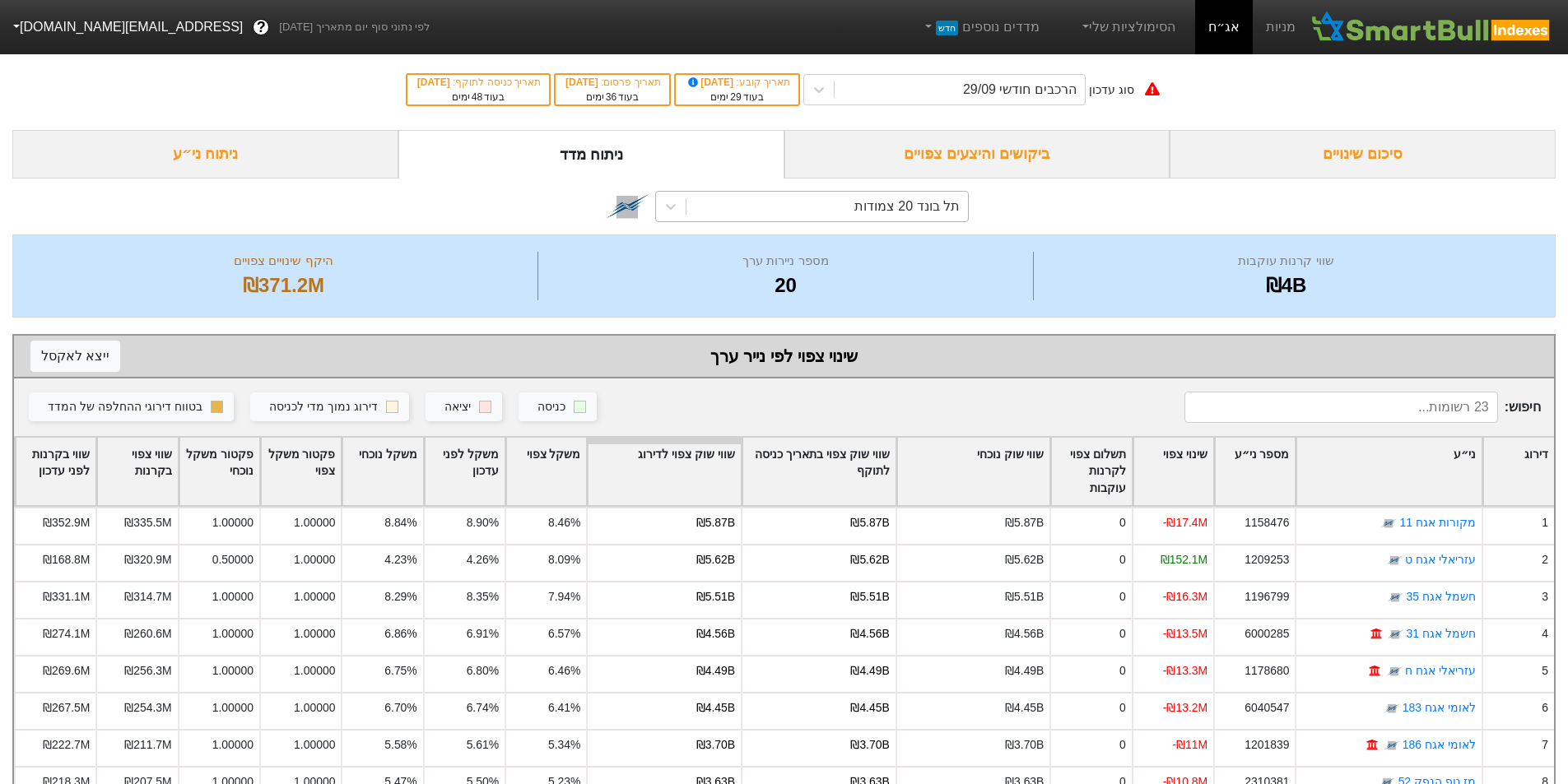
click at [874, 214] on div "תל בונד 20 צמודות" at bounding box center [907, 206] width 105 height 20
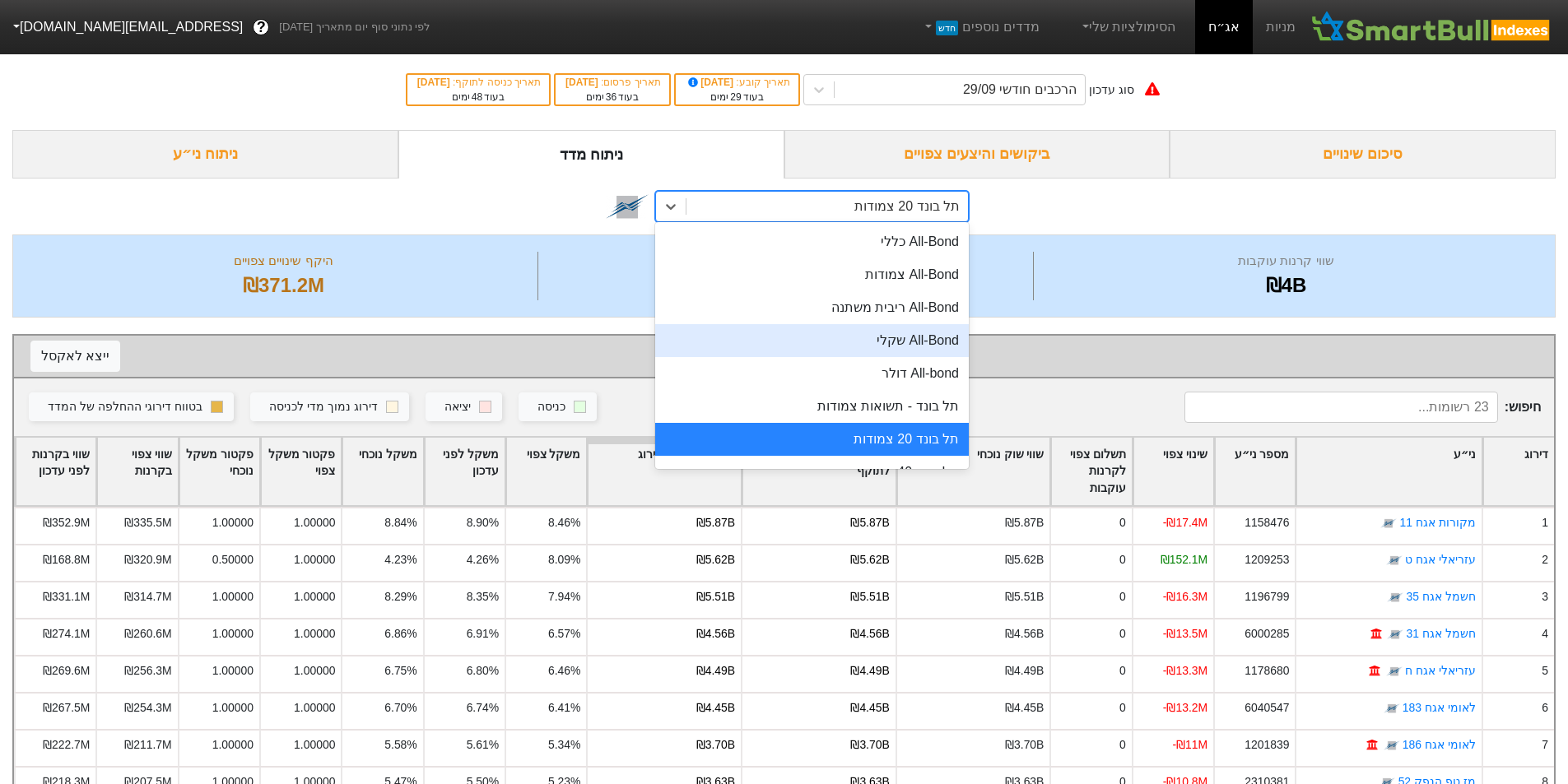
scroll to position [110, 0]
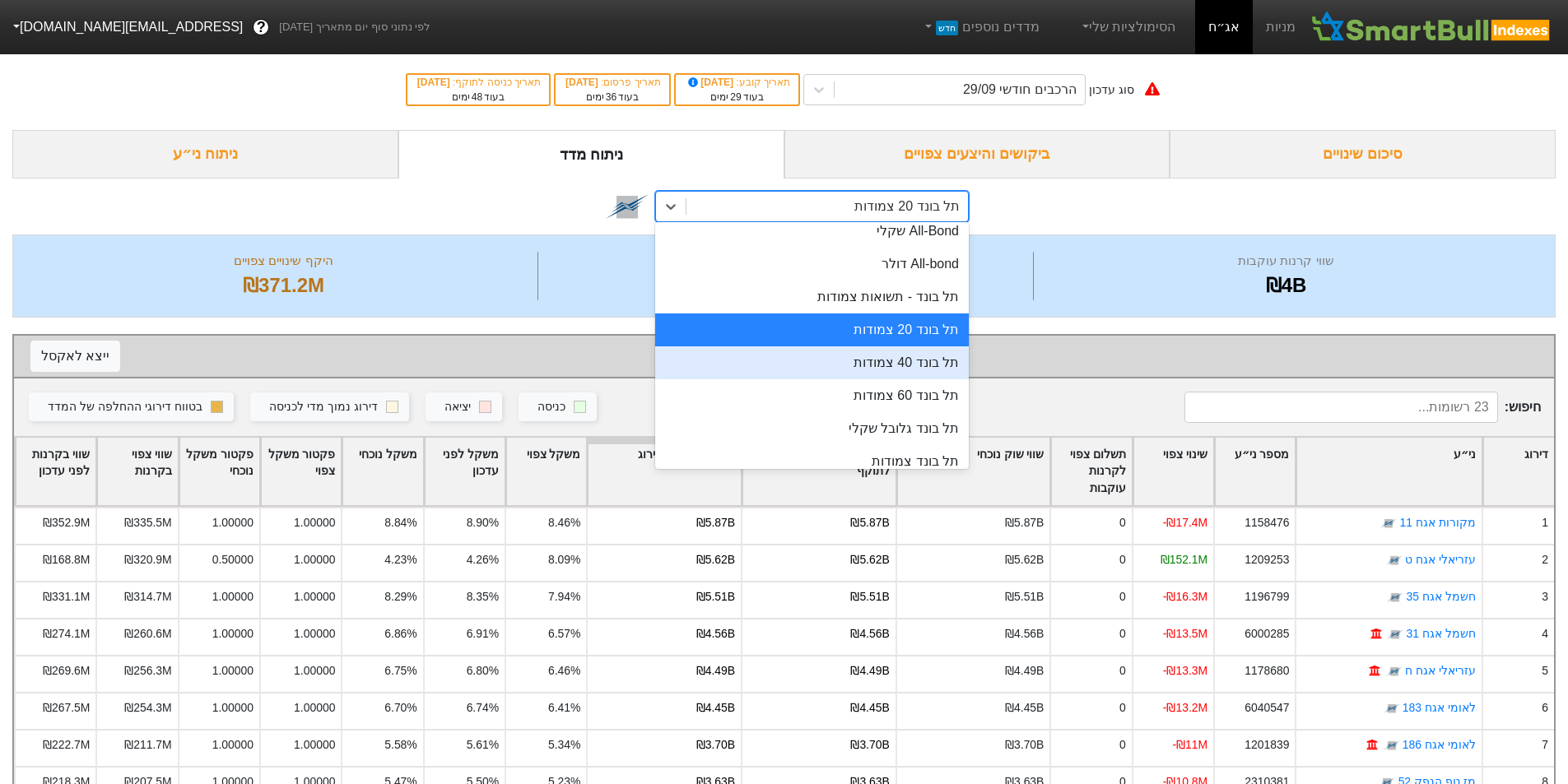
click at [889, 366] on div "תל בונד 40 צמודות" at bounding box center [811, 362] width 314 height 33
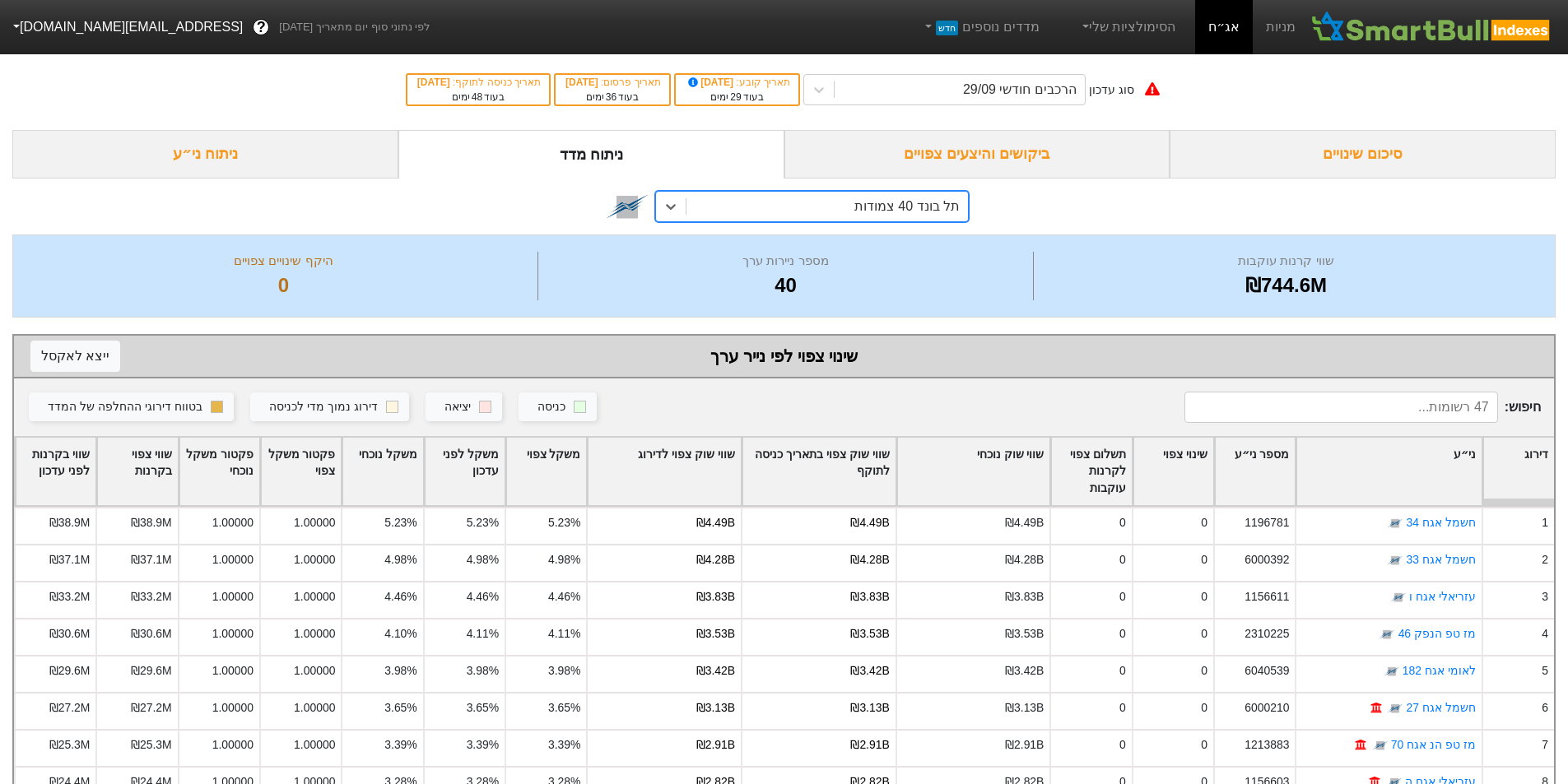
scroll to position [220, 0]
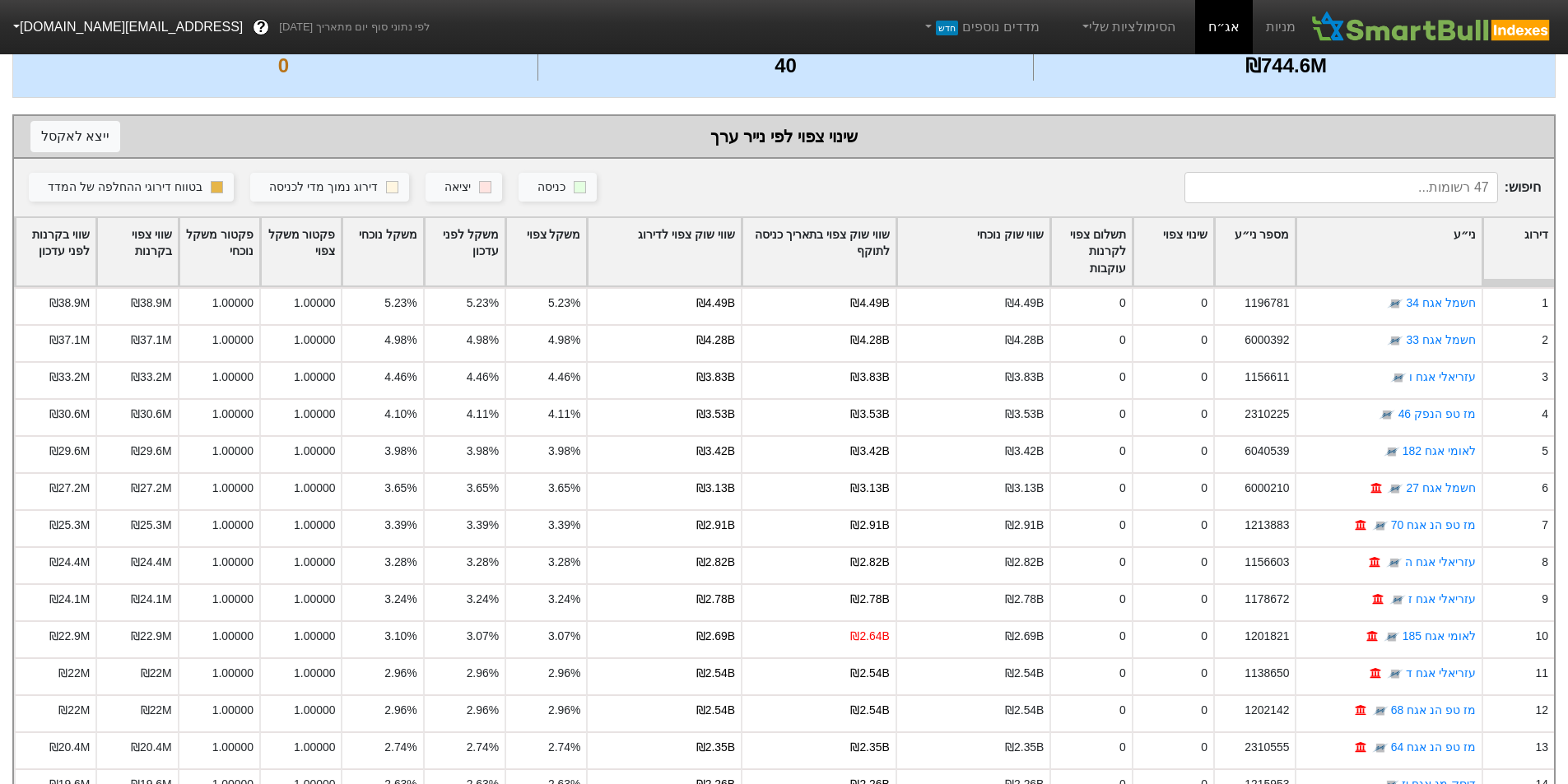
click at [701, 237] on div "שווי שוק צפוי לדירוג" at bounding box center [663, 252] width 153 height 68
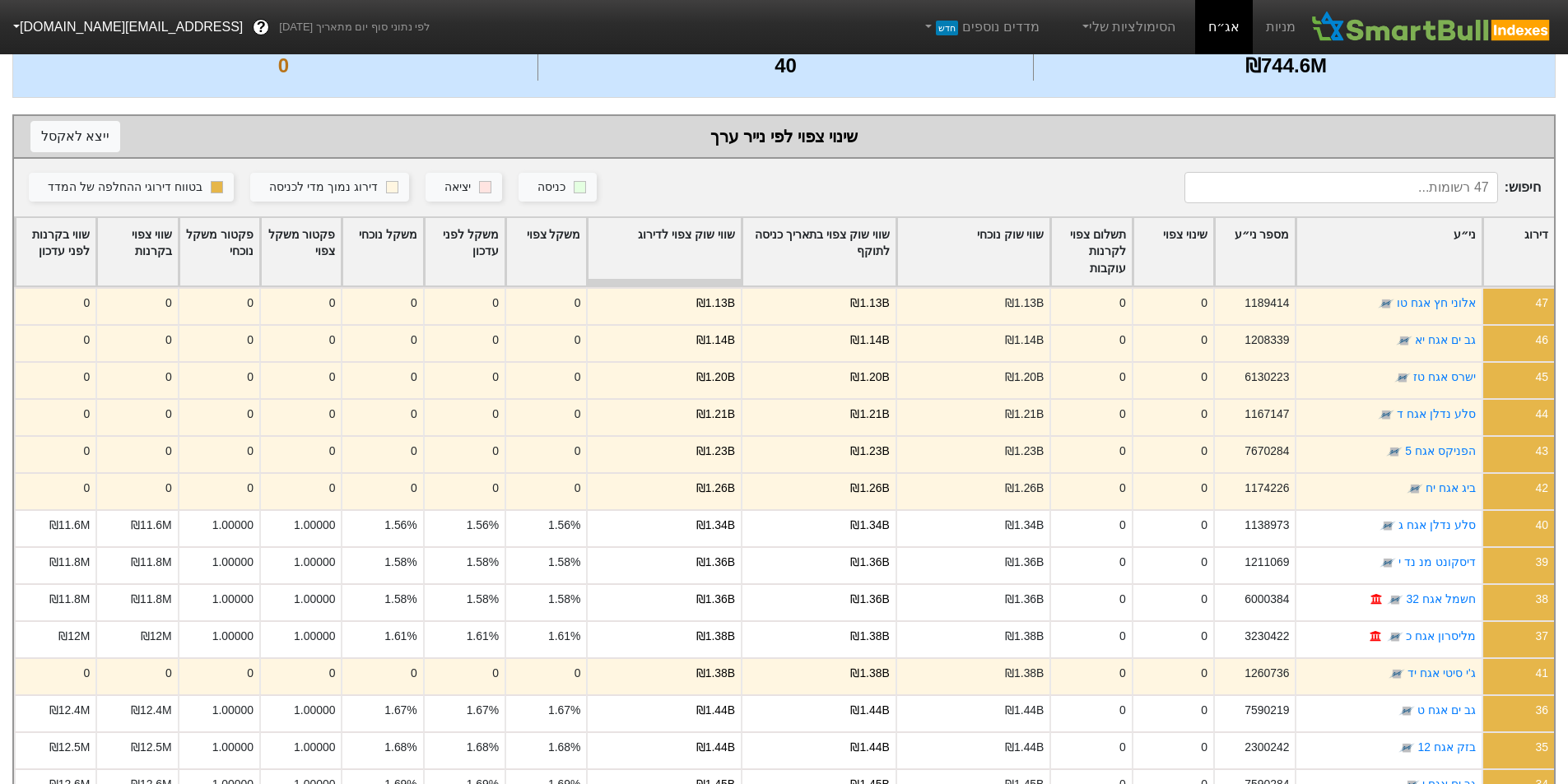
click at [690, 236] on div "שווי שוק צפוי לדירוג" at bounding box center [663, 252] width 153 height 68
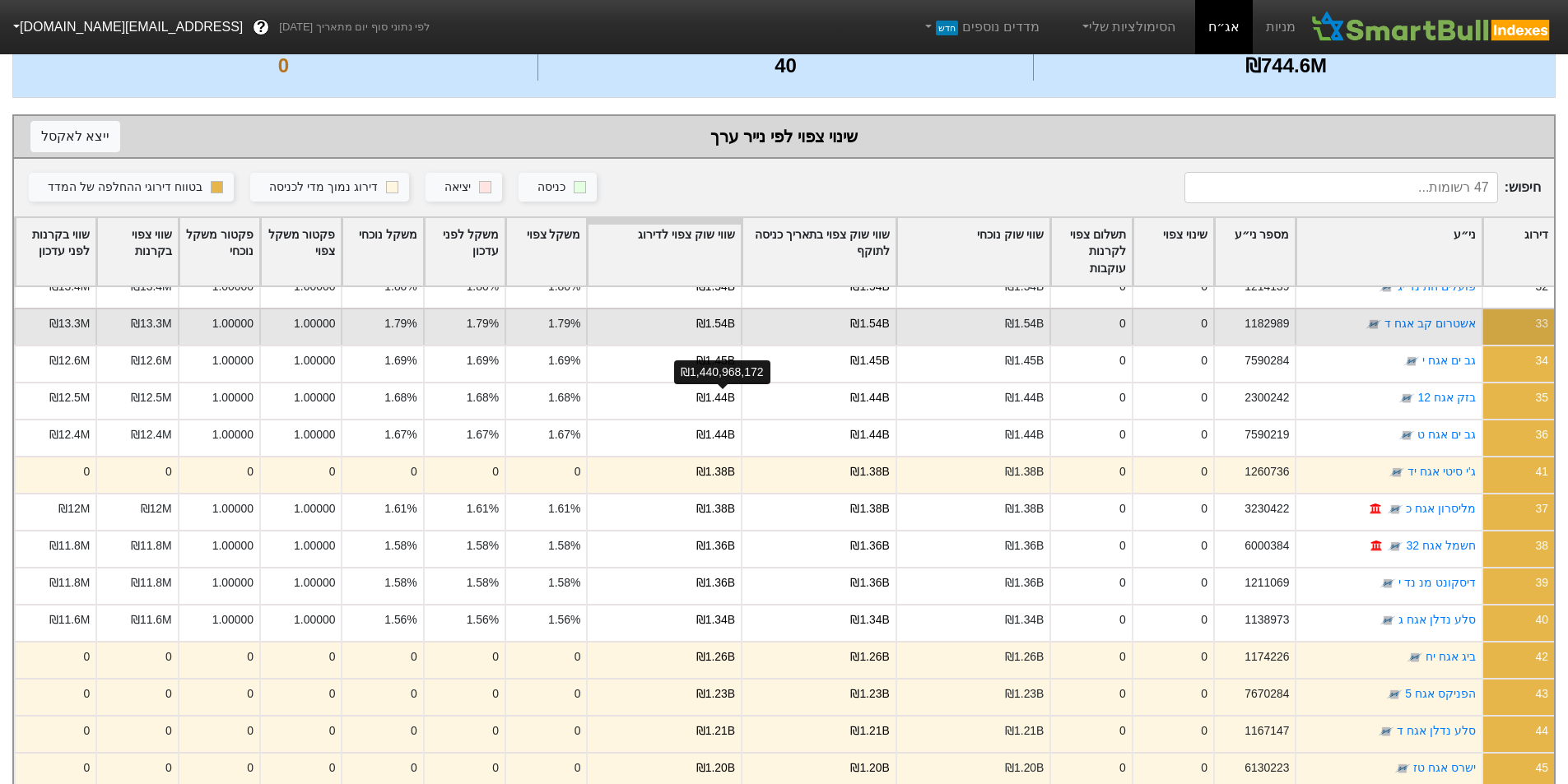
scroll to position [329, 0]
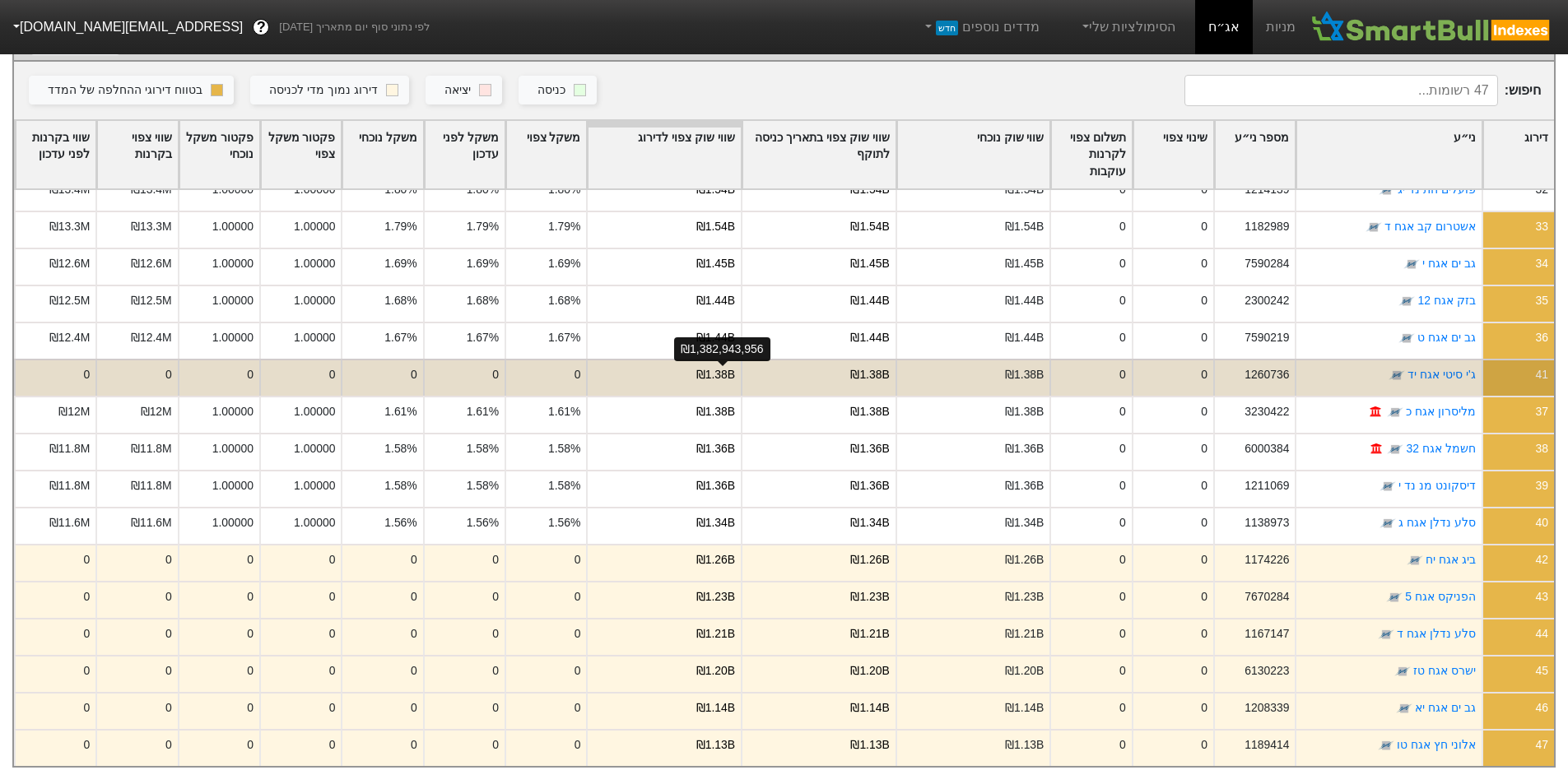
click at [719, 366] on div "₪1.38B" at bounding box center [715, 375] width 38 height 17
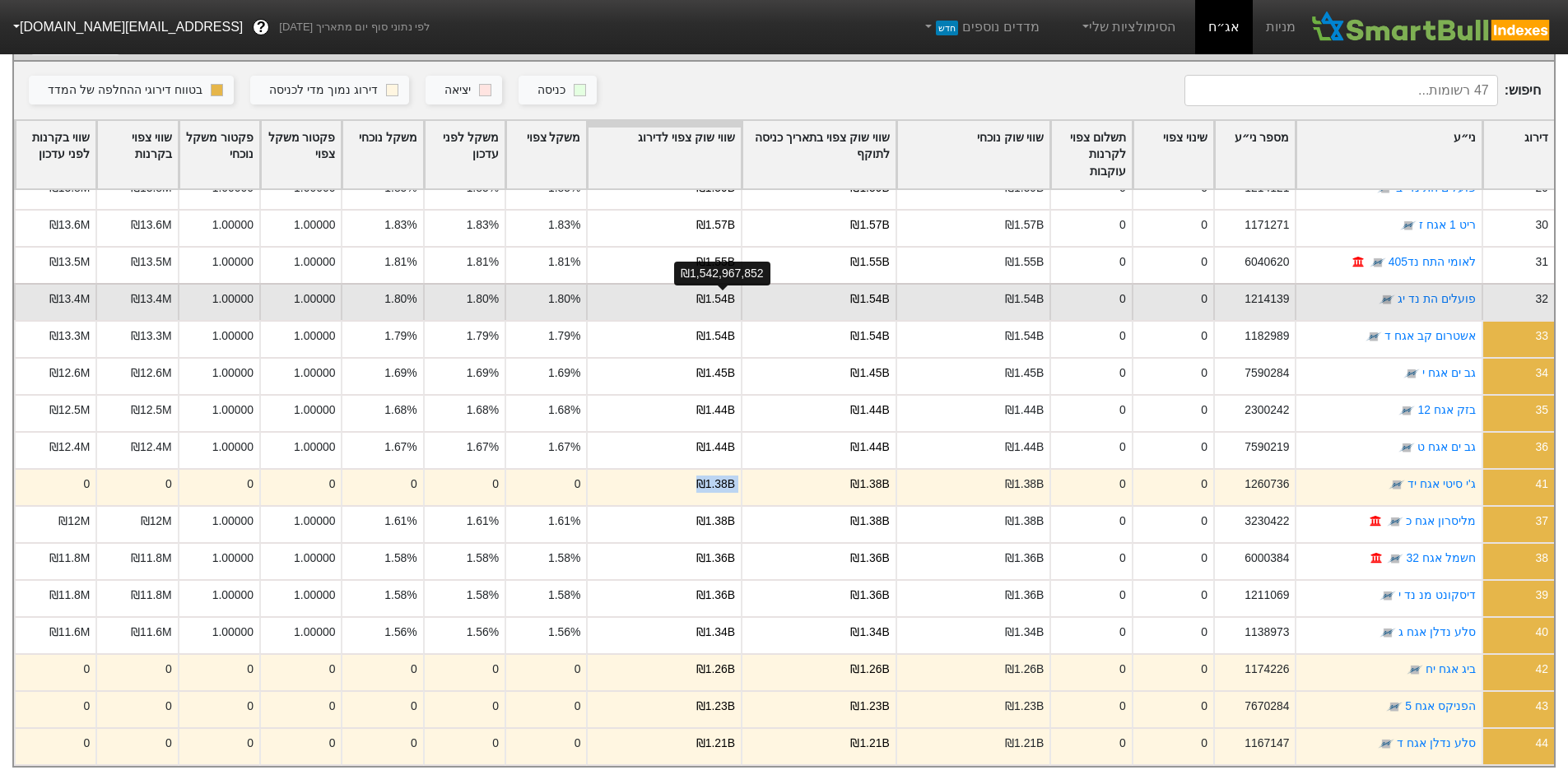
click at [727, 290] on div "₪1.54B" at bounding box center [715, 299] width 38 height 17
